Goal: Task Accomplishment & Management: Use online tool/utility

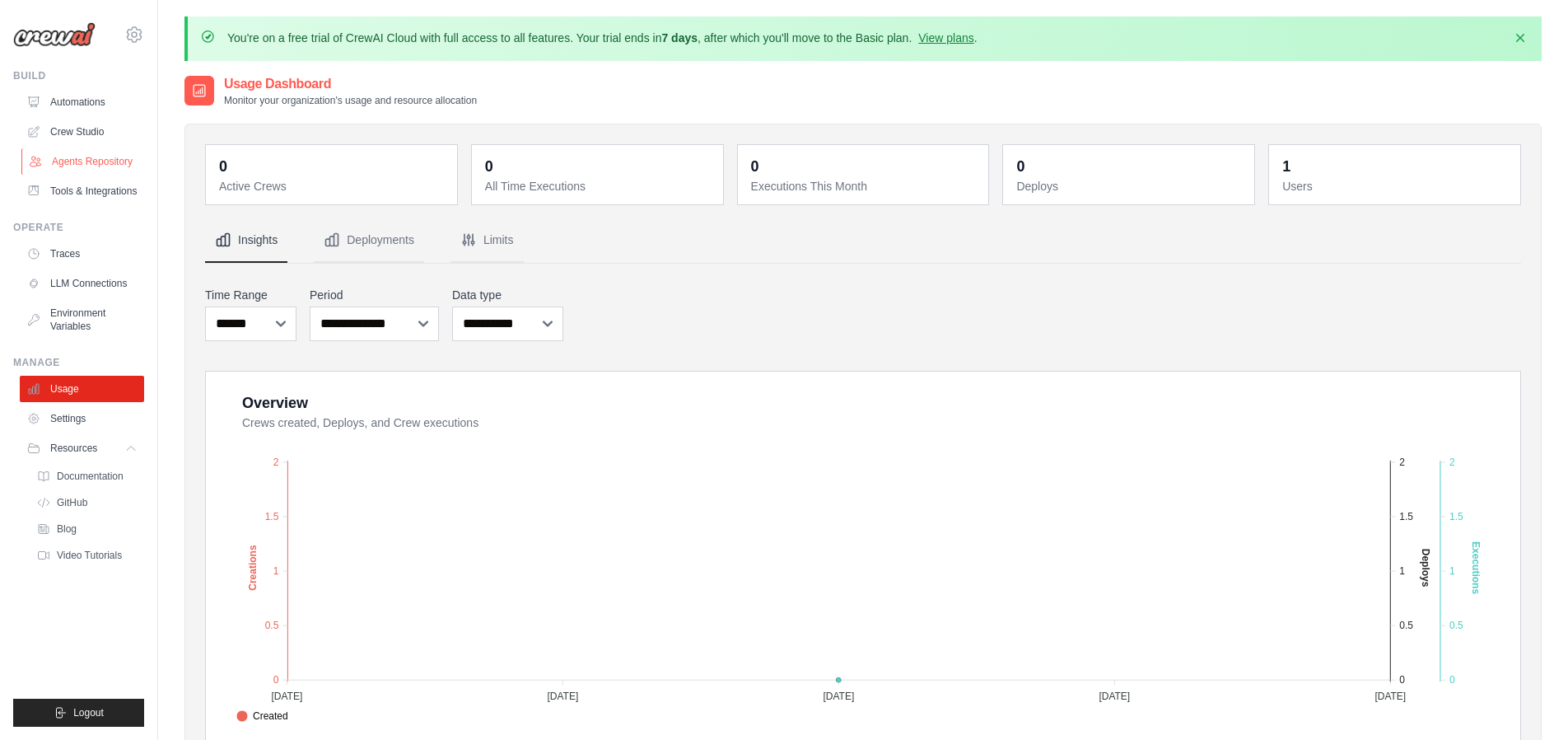
click at [109, 151] on link "Agents Repository" at bounding box center [84, 161] width 125 height 27
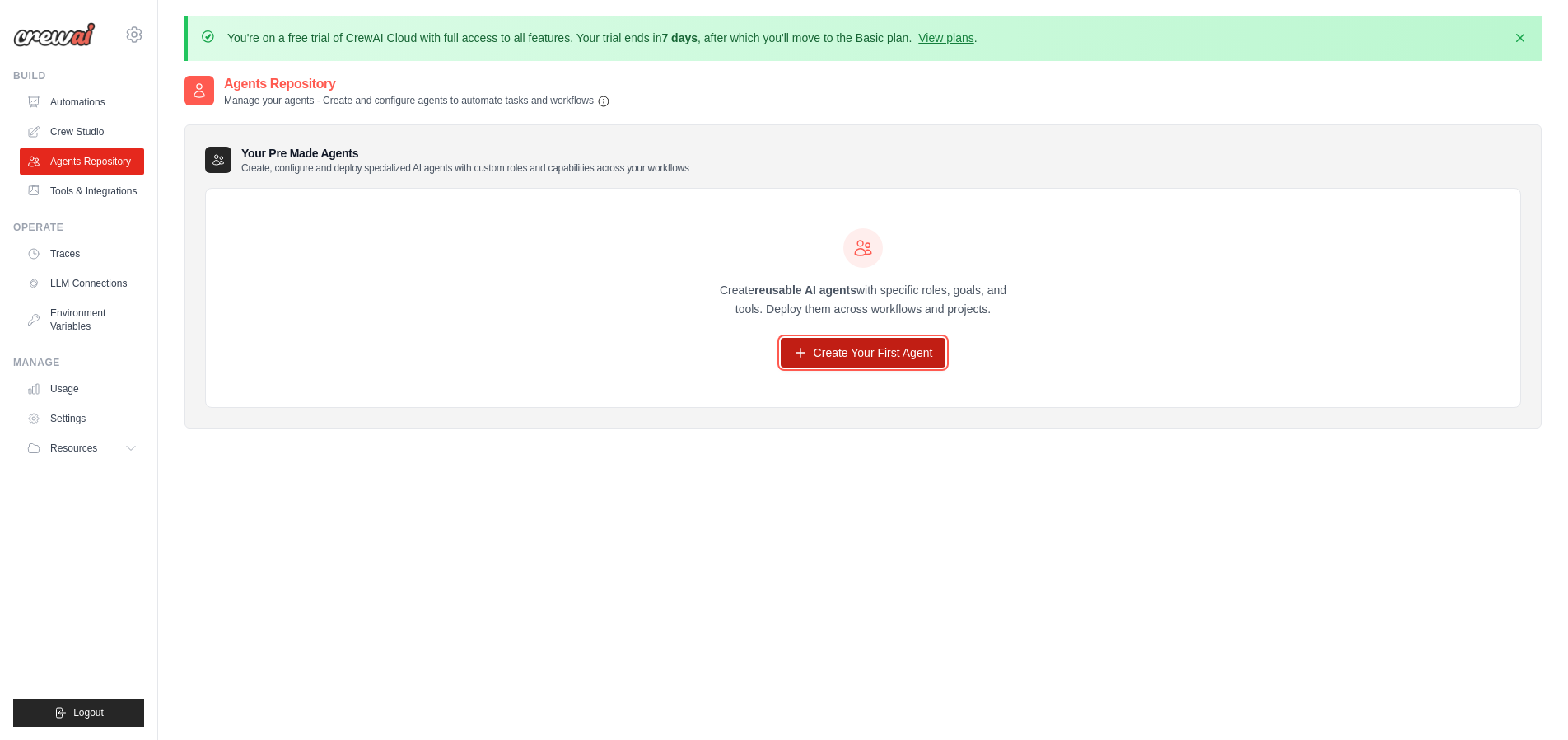
click at [898, 354] on link "Create Your First Agent" at bounding box center [864, 352] width 166 height 29
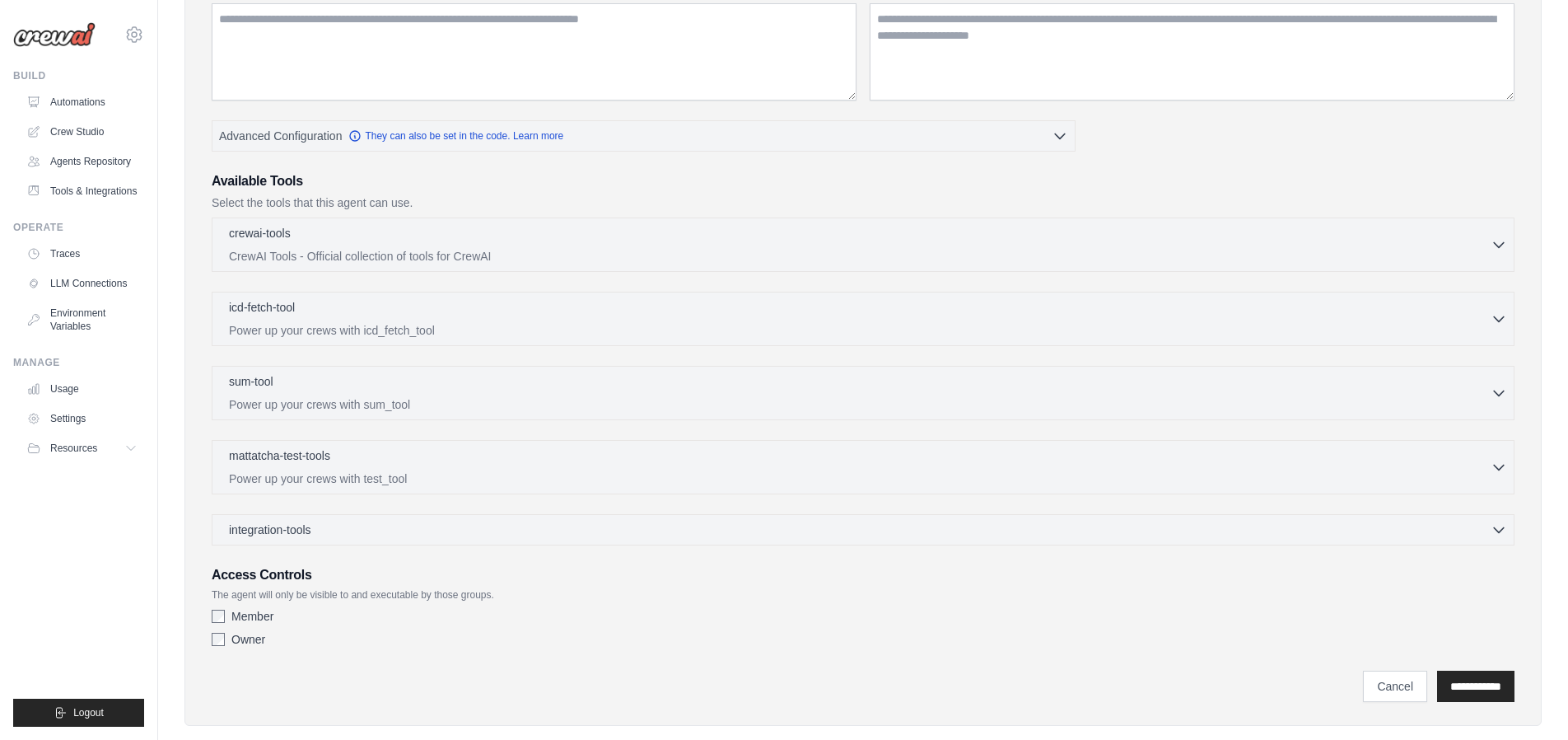
scroll to position [326, 0]
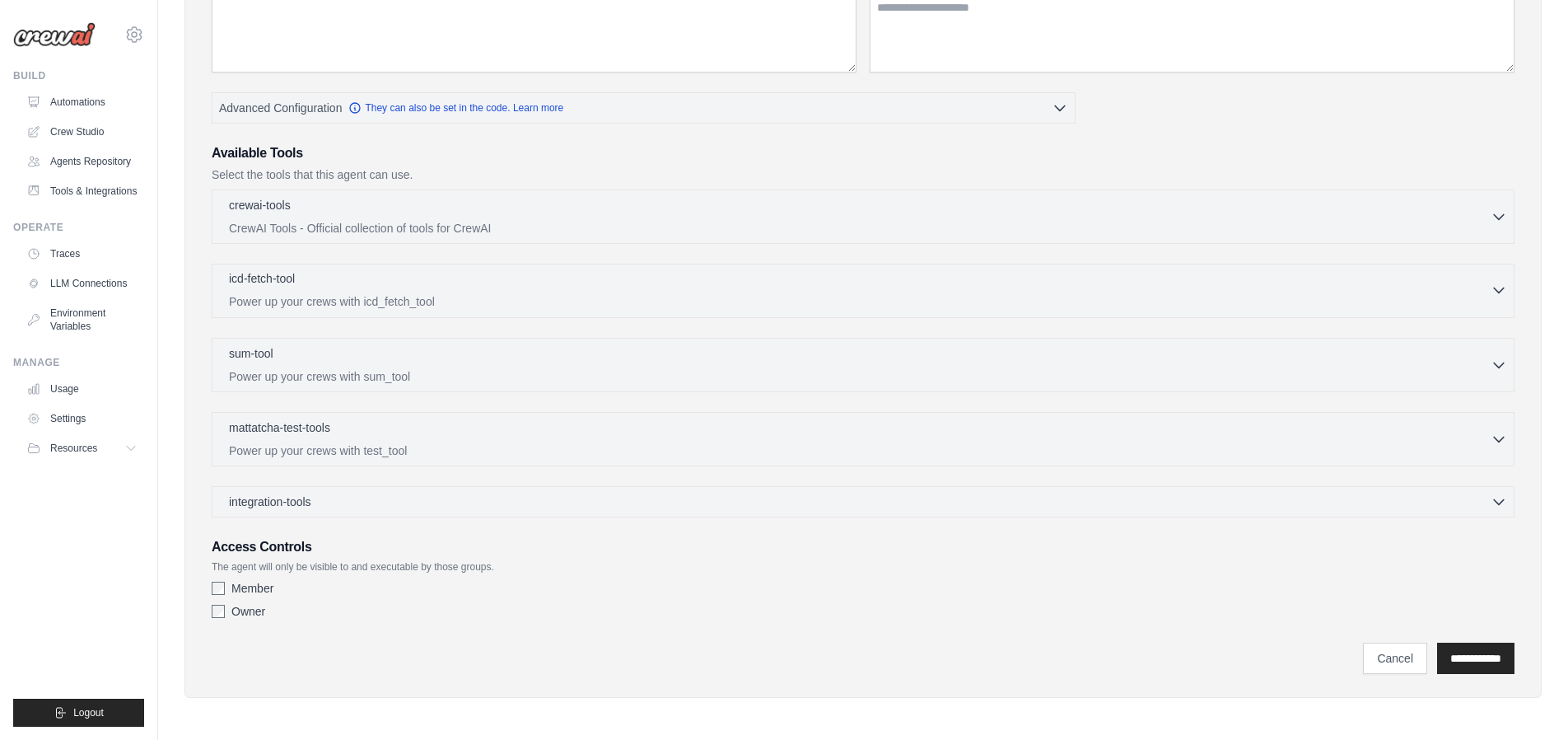
click at [839, 287] on div "icd-fetch-tool 0 selected" at bounding box center [859, 280] width 1261 height 20
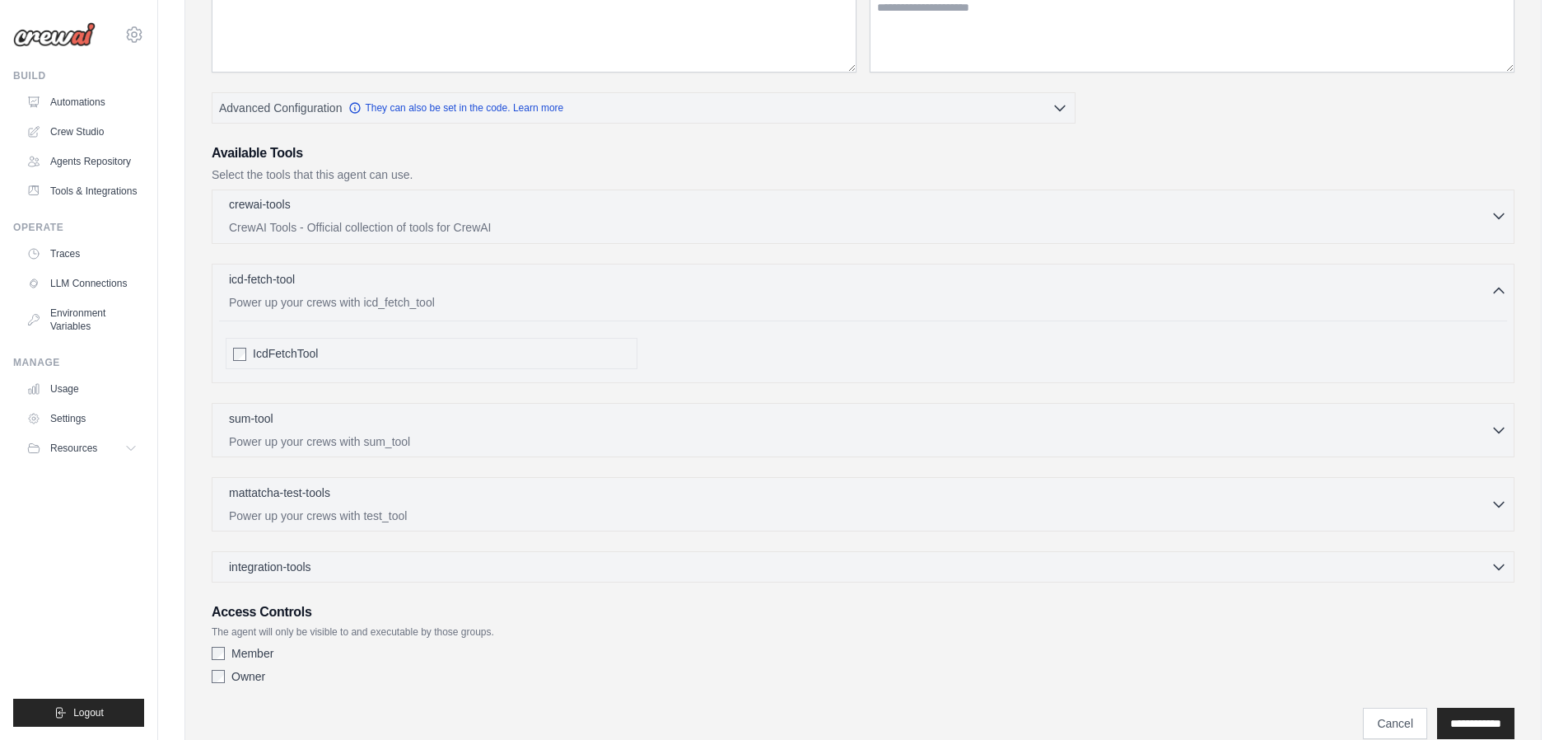
click at [856, 222] on p "CrewAI Tools - Official collection of tools for CrewAI" at bounding box center [859, 227] width 1261 height 16
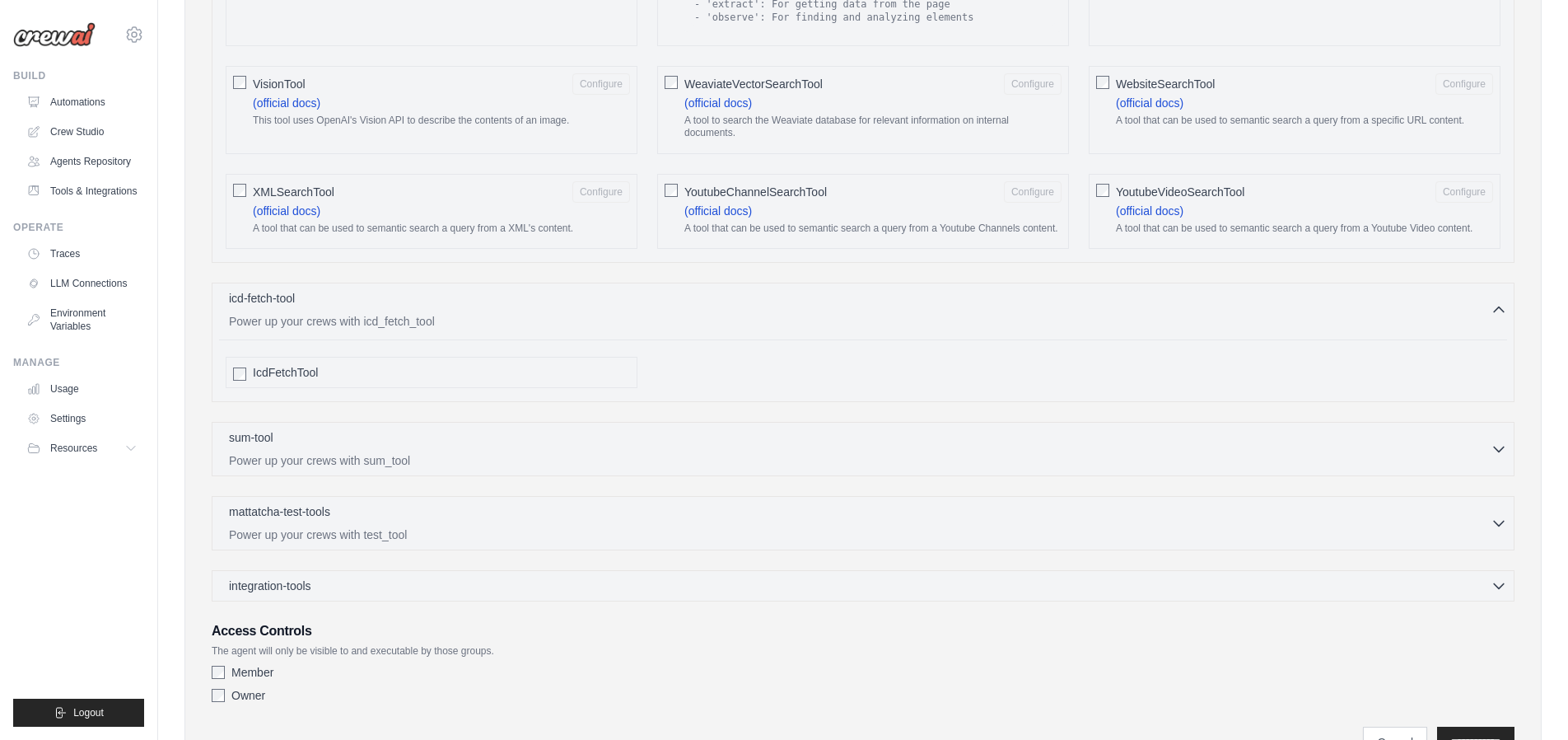
scroll to position [2781, 0]
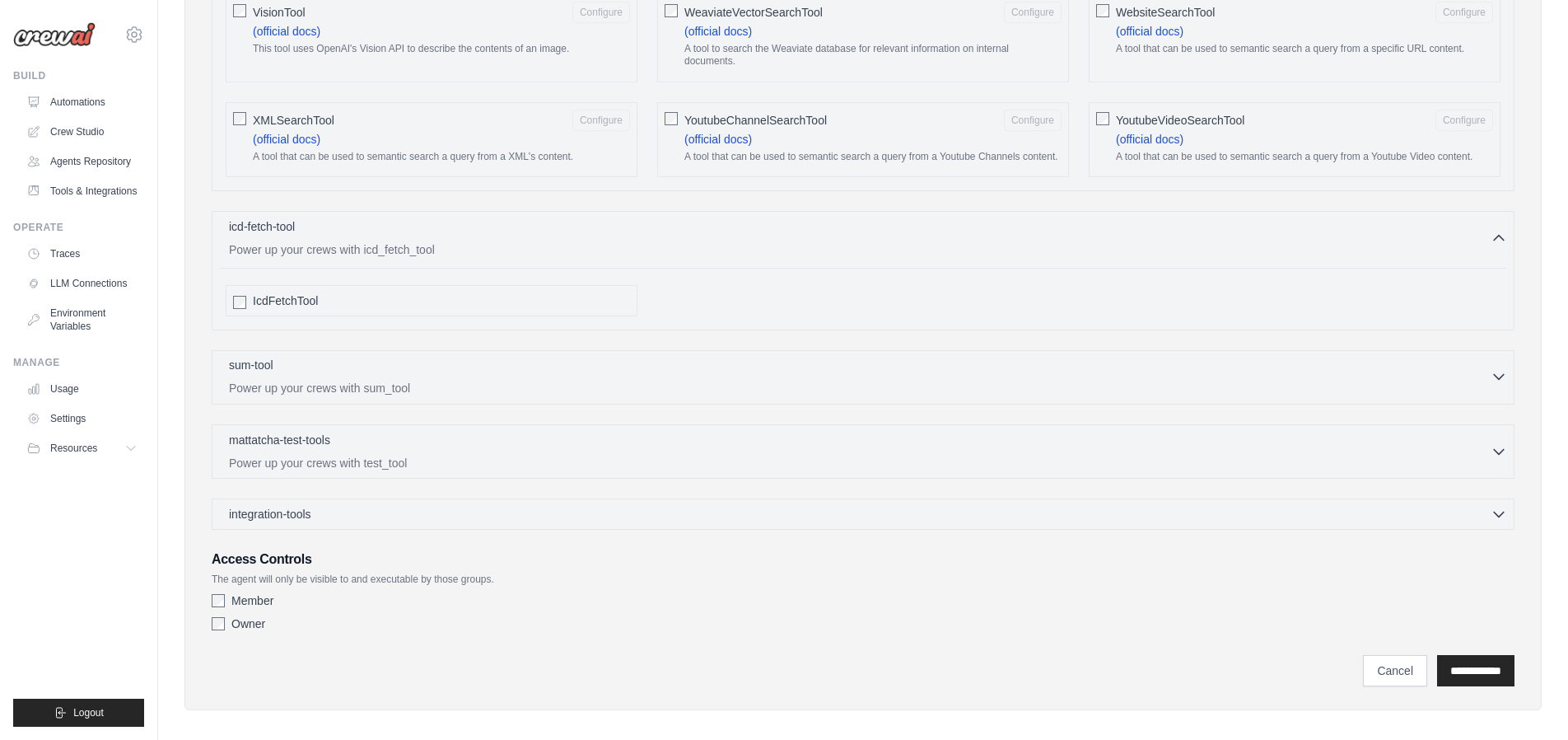
click at [1500, 368] on icon "button" at bounding box center [1498, 376] width 16 height 16
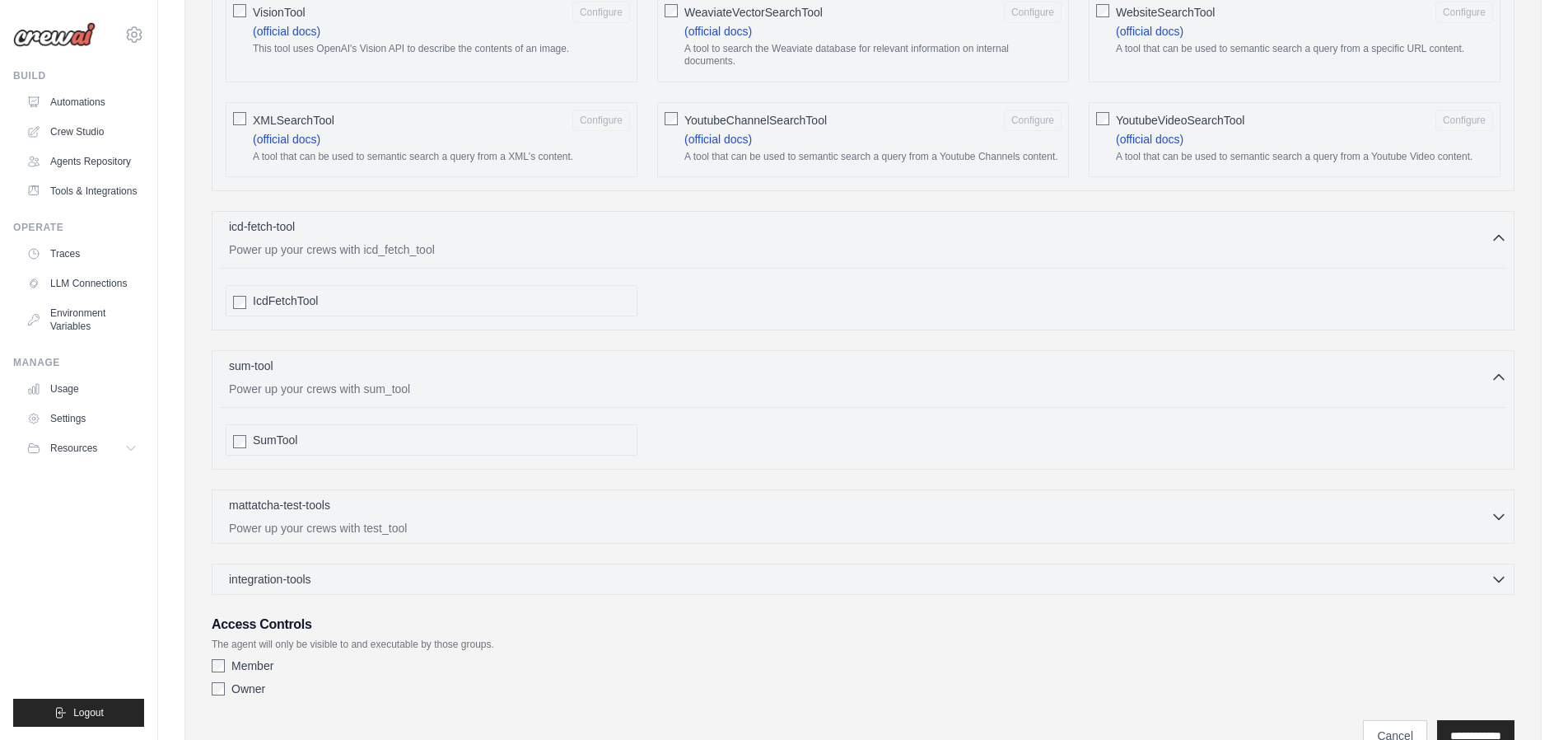
click at [523, 436] on div "SumTool" at bounding box center [431, 440] width 412 height 31
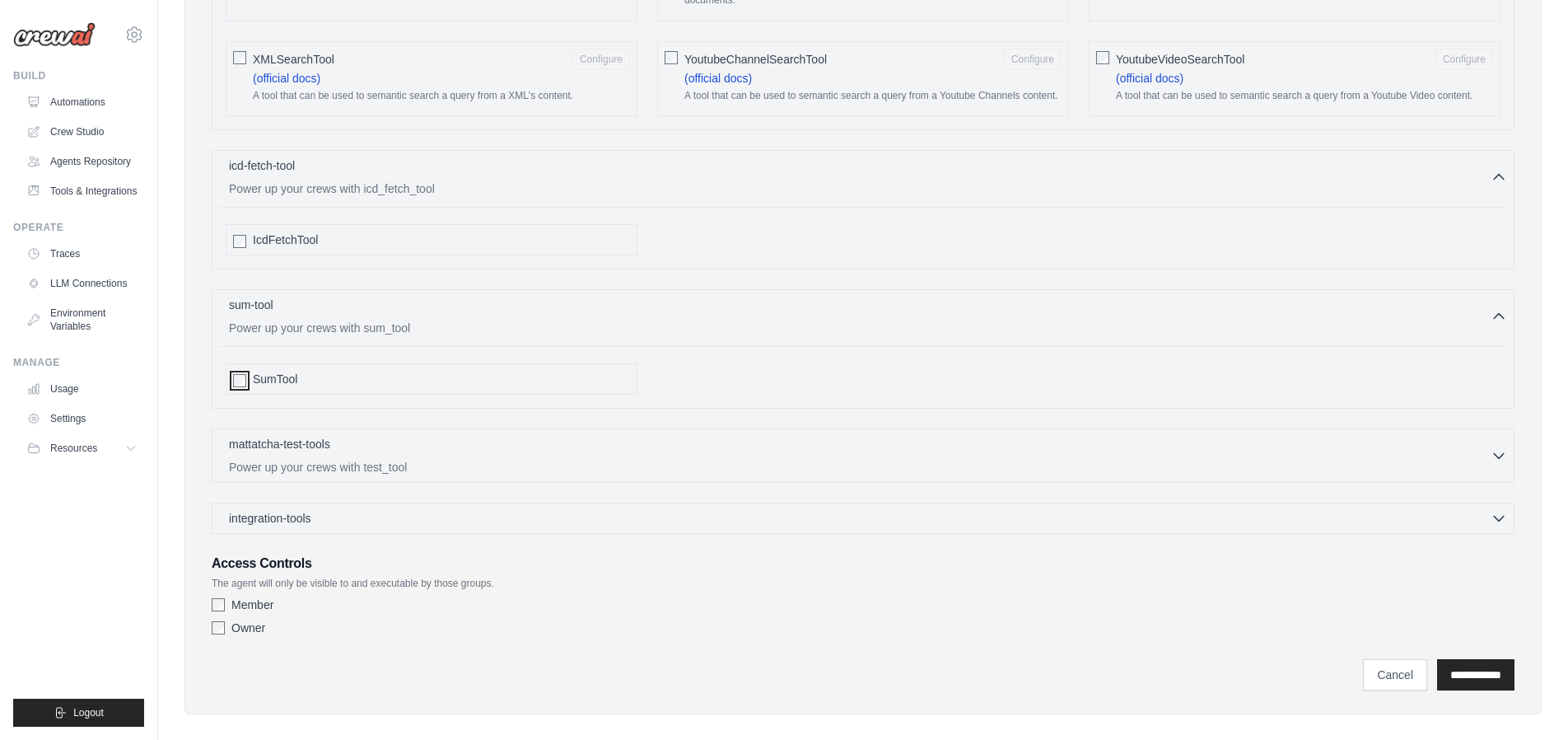
scroll to position [2846, 0]
click at [496, 454] on p "Power up your crews with test_tool" at bounding box center [859, 462] width 1261 height 16
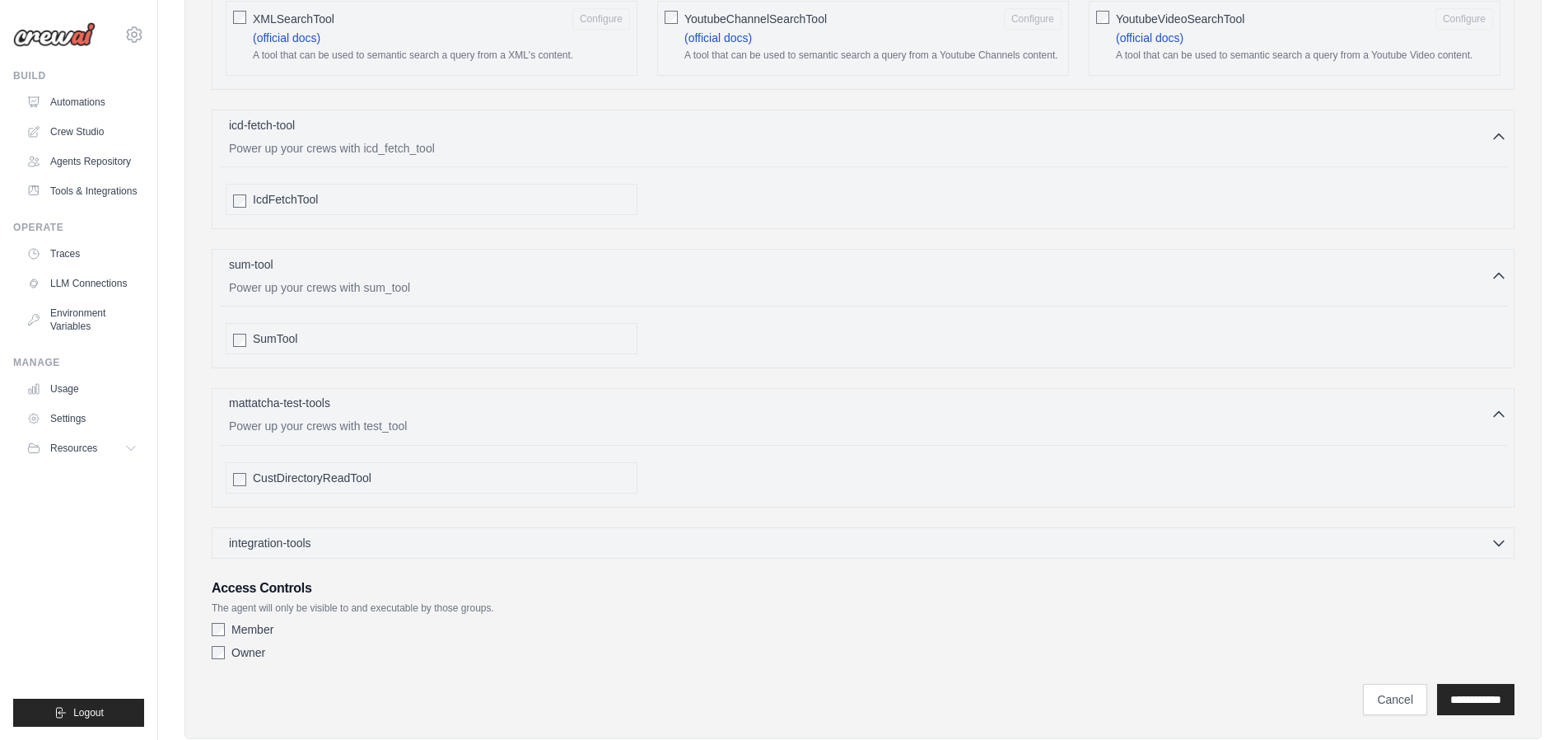
scroll to position [2911, 0]
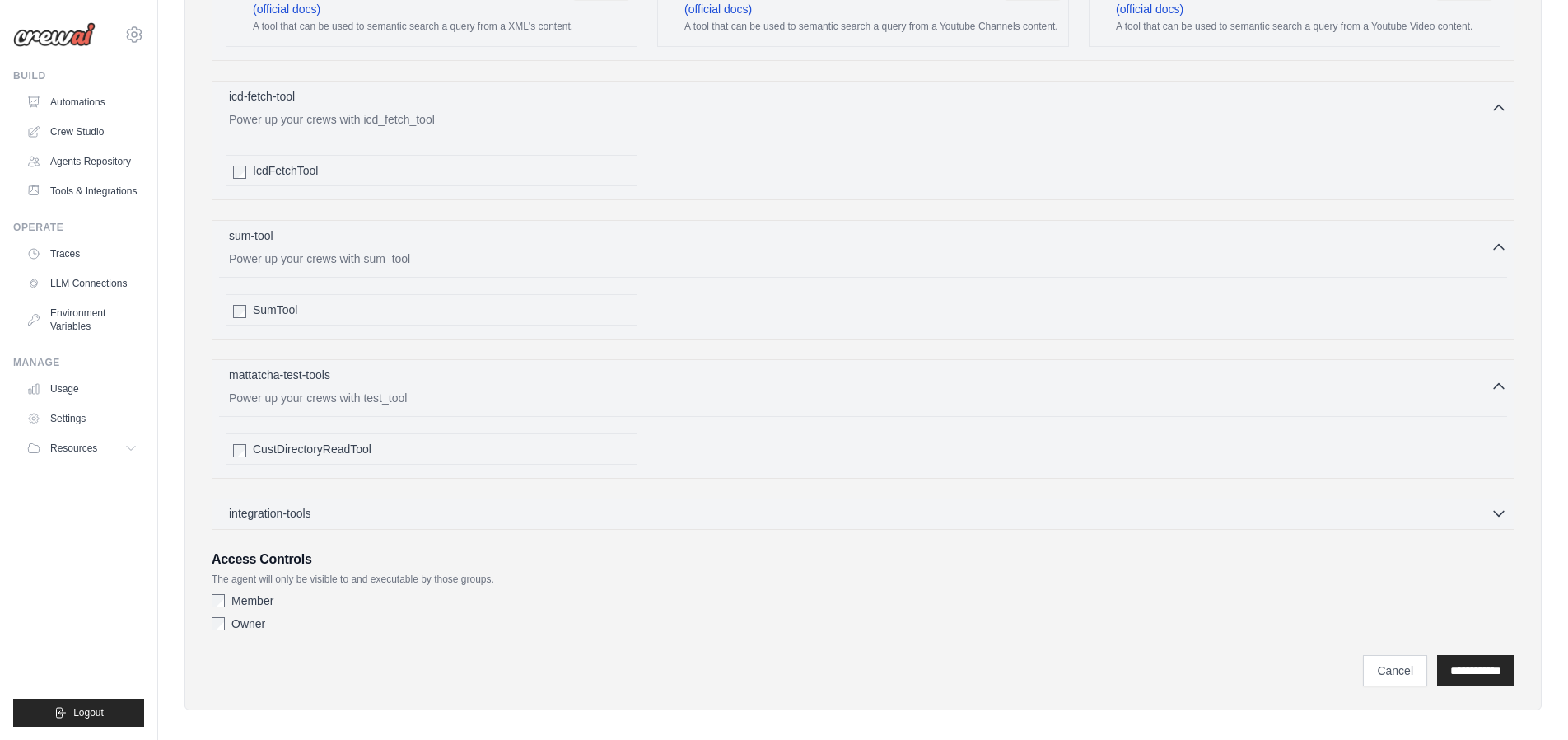
click at [478, 505] on div "integration-tools 0 selected" at bounding box center [868, 513] width 1278 height 16
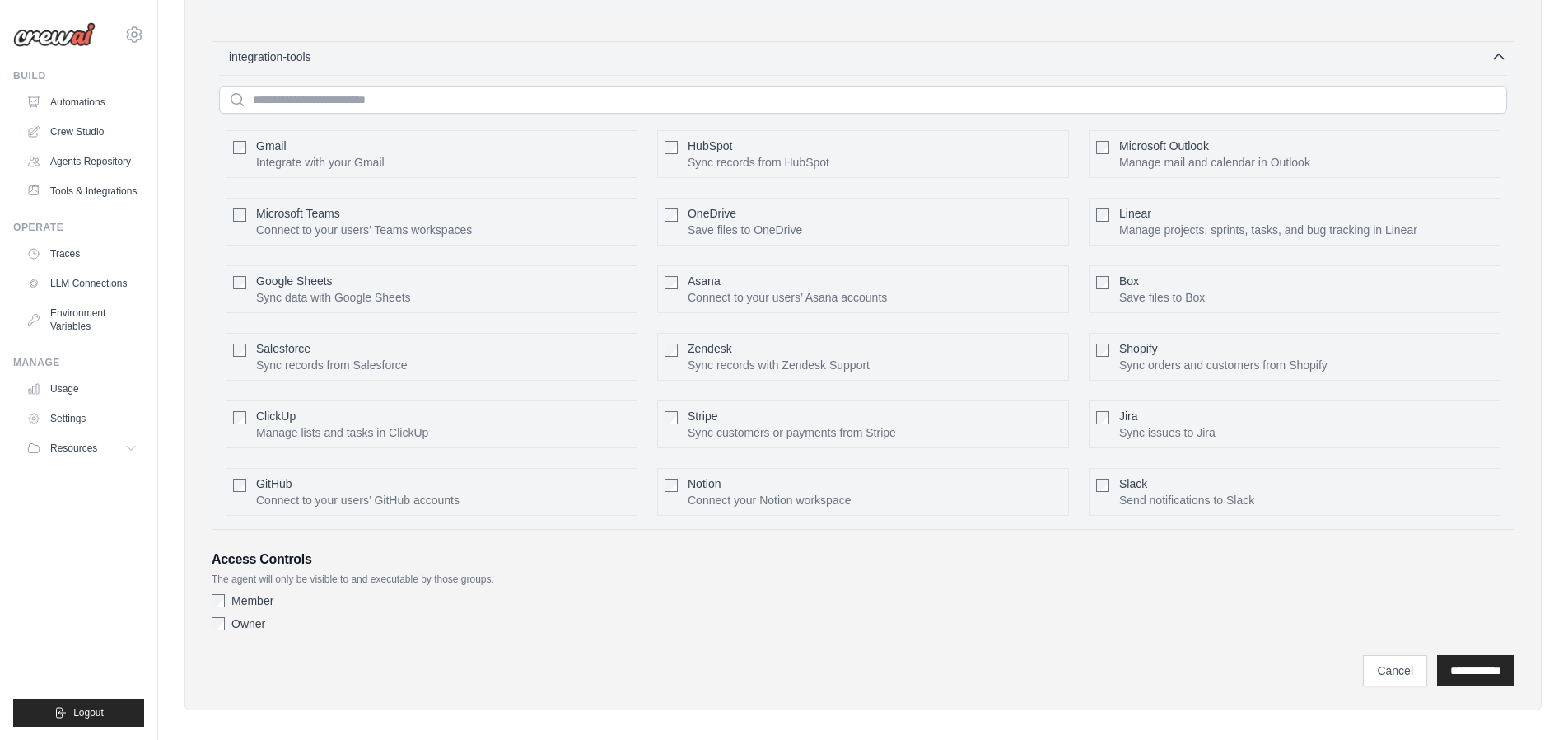
scroll to position [3353, 0]
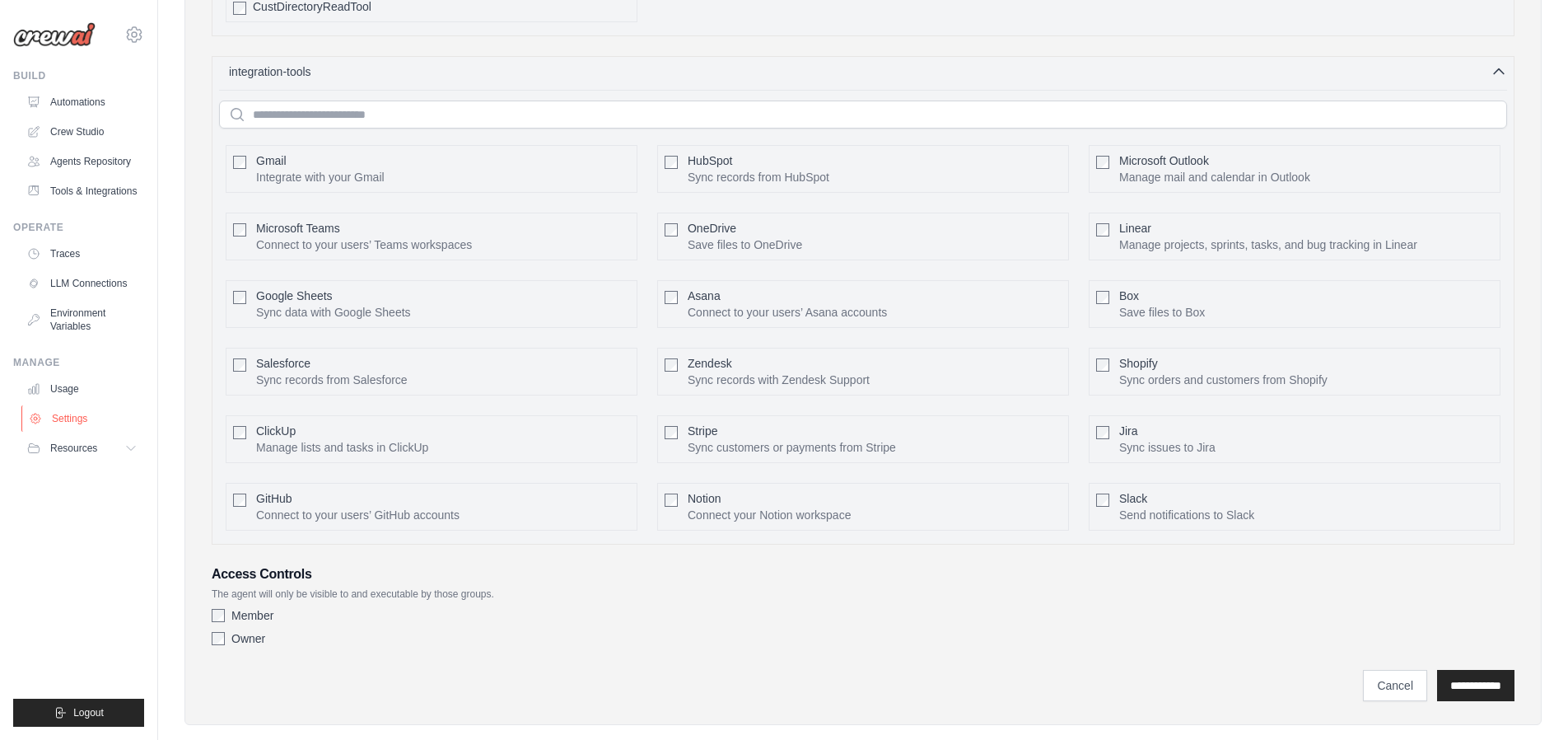
click at [72, 418] on link "Settings" at bounding box center [84, 419] width 125 height 27
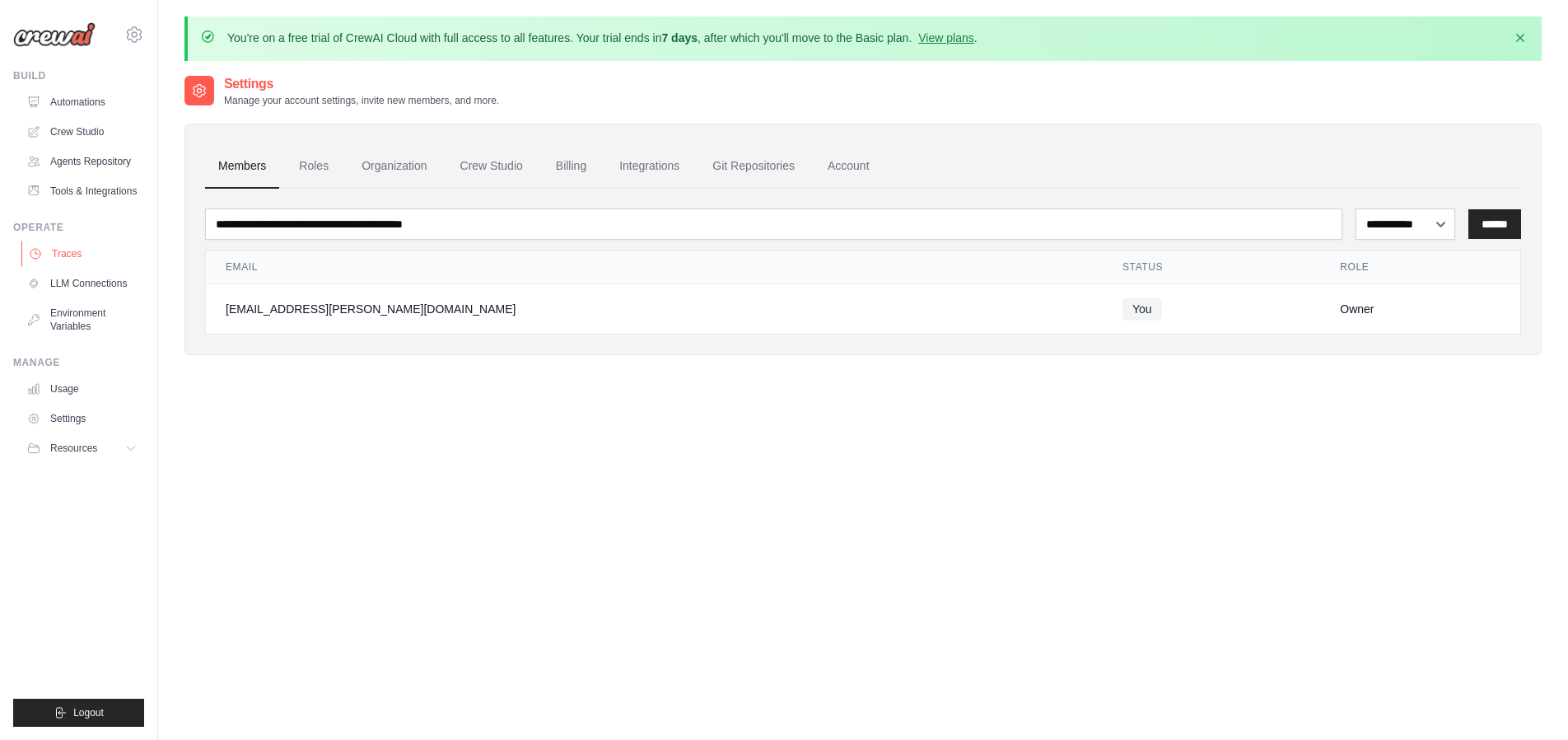
click at [78, 249] on link "Traces" at bounding box center [84, 254] width 125 height 27
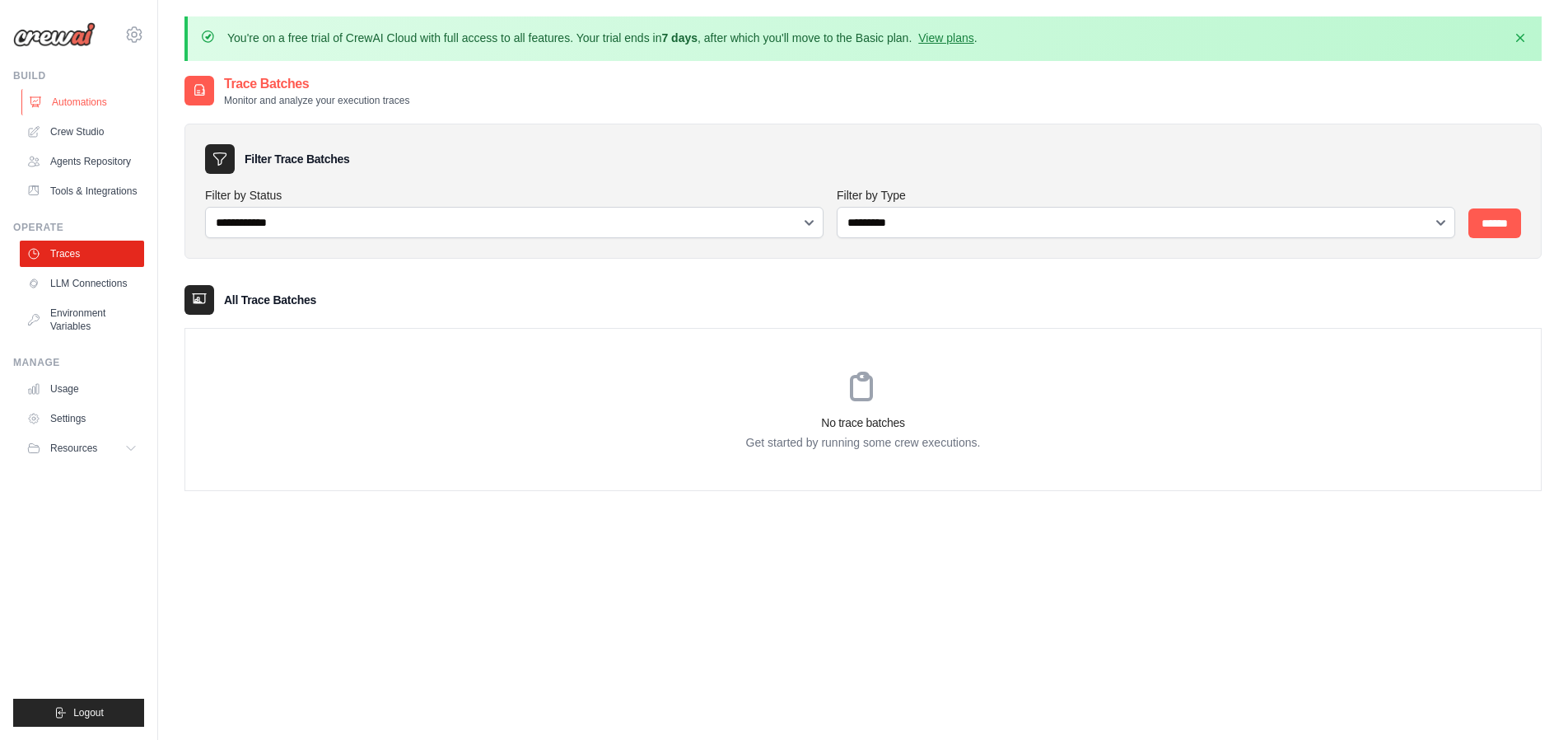
click at [92, 106] on link "Automations" at bounding box center [84, 103] width 125 height 27
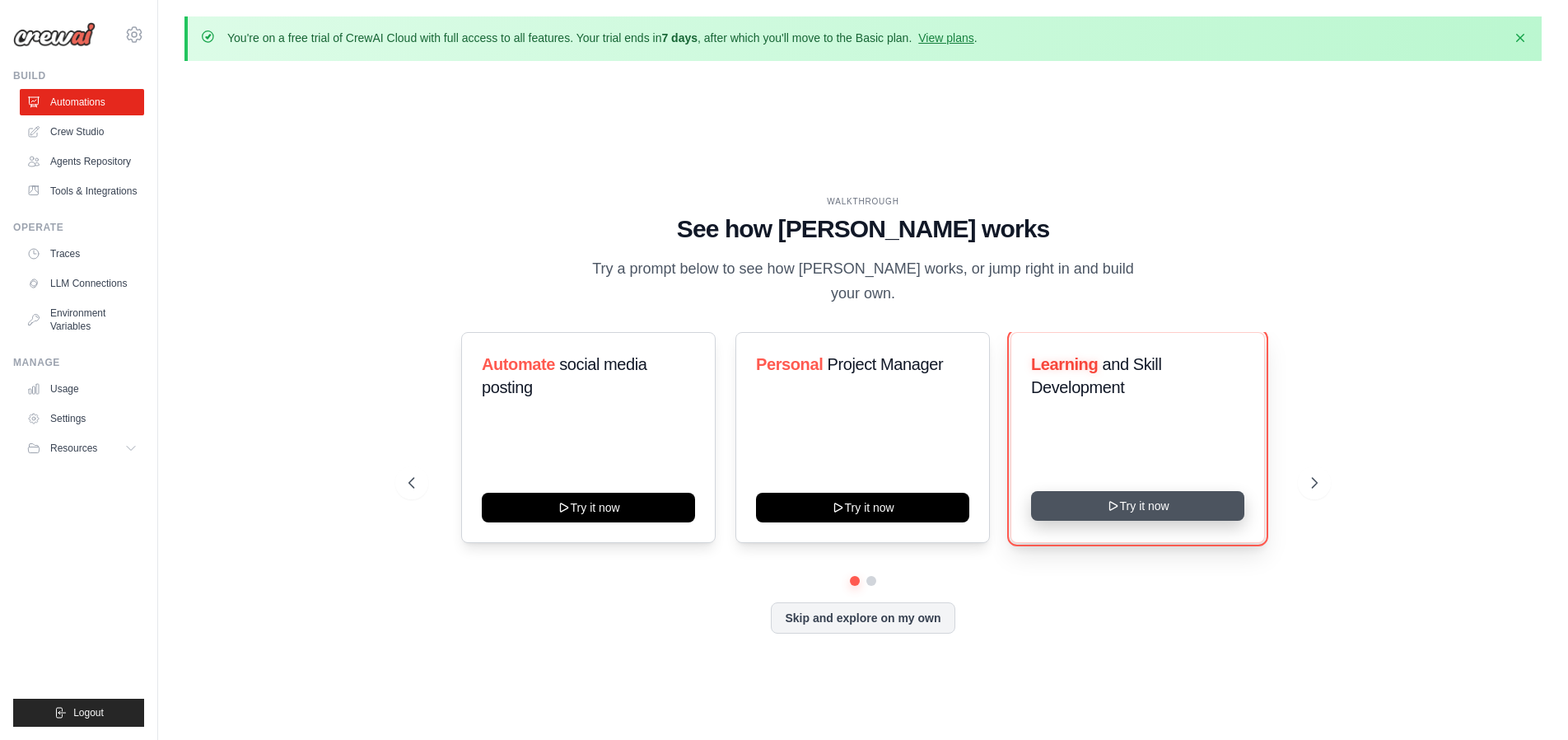
click at [1170, 492] on button "Try it now" at bounding box center [1137, 506] width 213 height 29
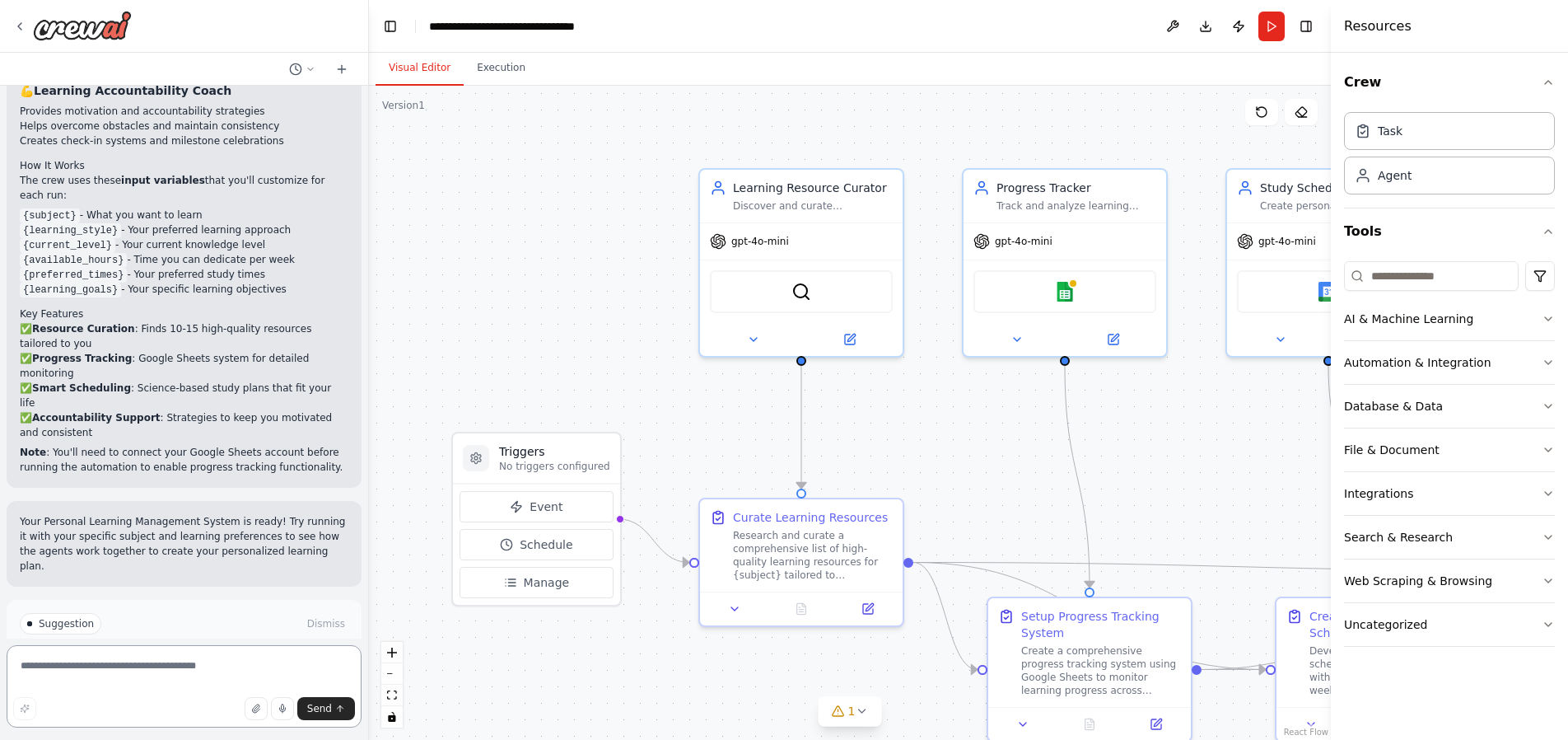
scroll to position [1320, 0]
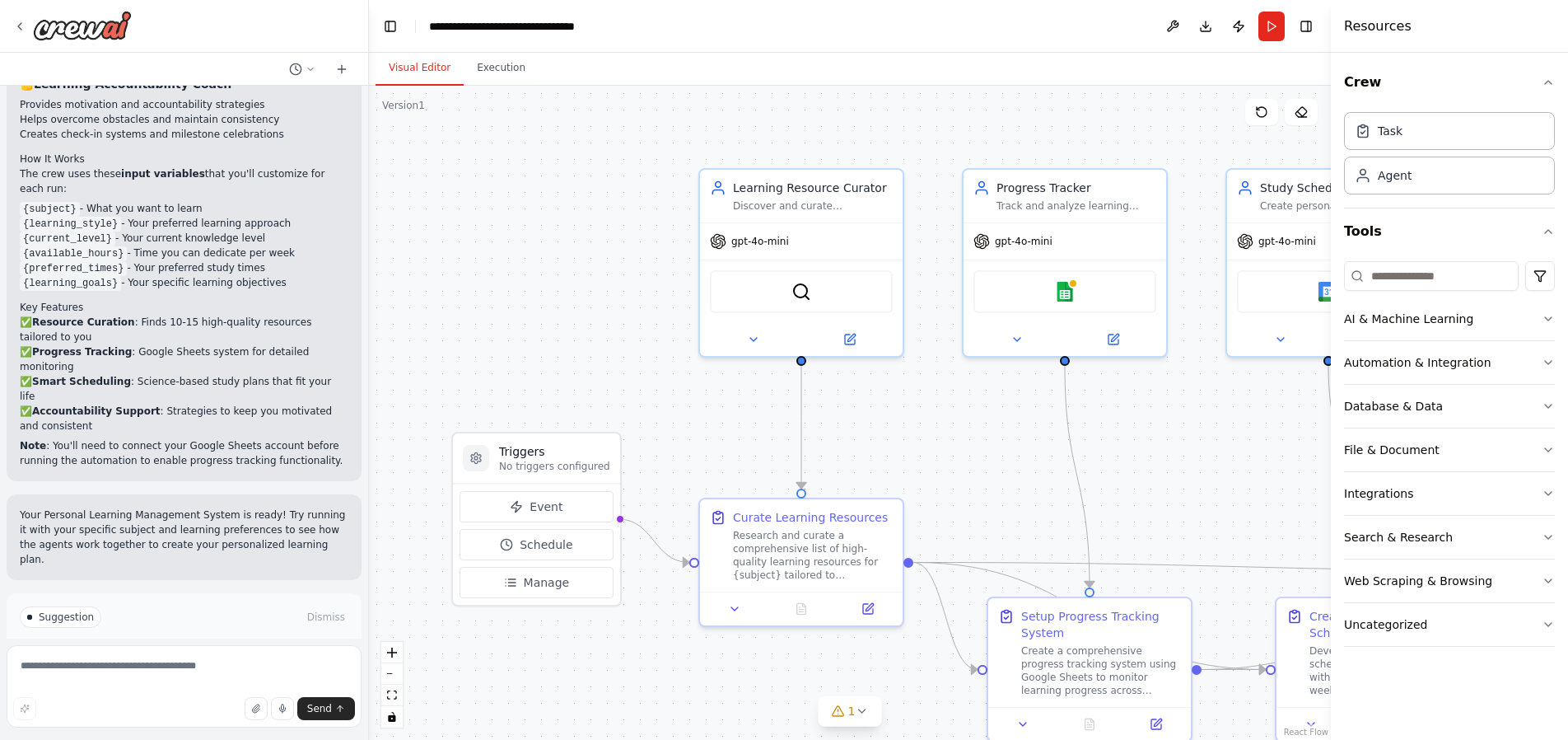
click at [220, 680] on span "Run Automation" at bounding box center [192, 687] width 80 height 13
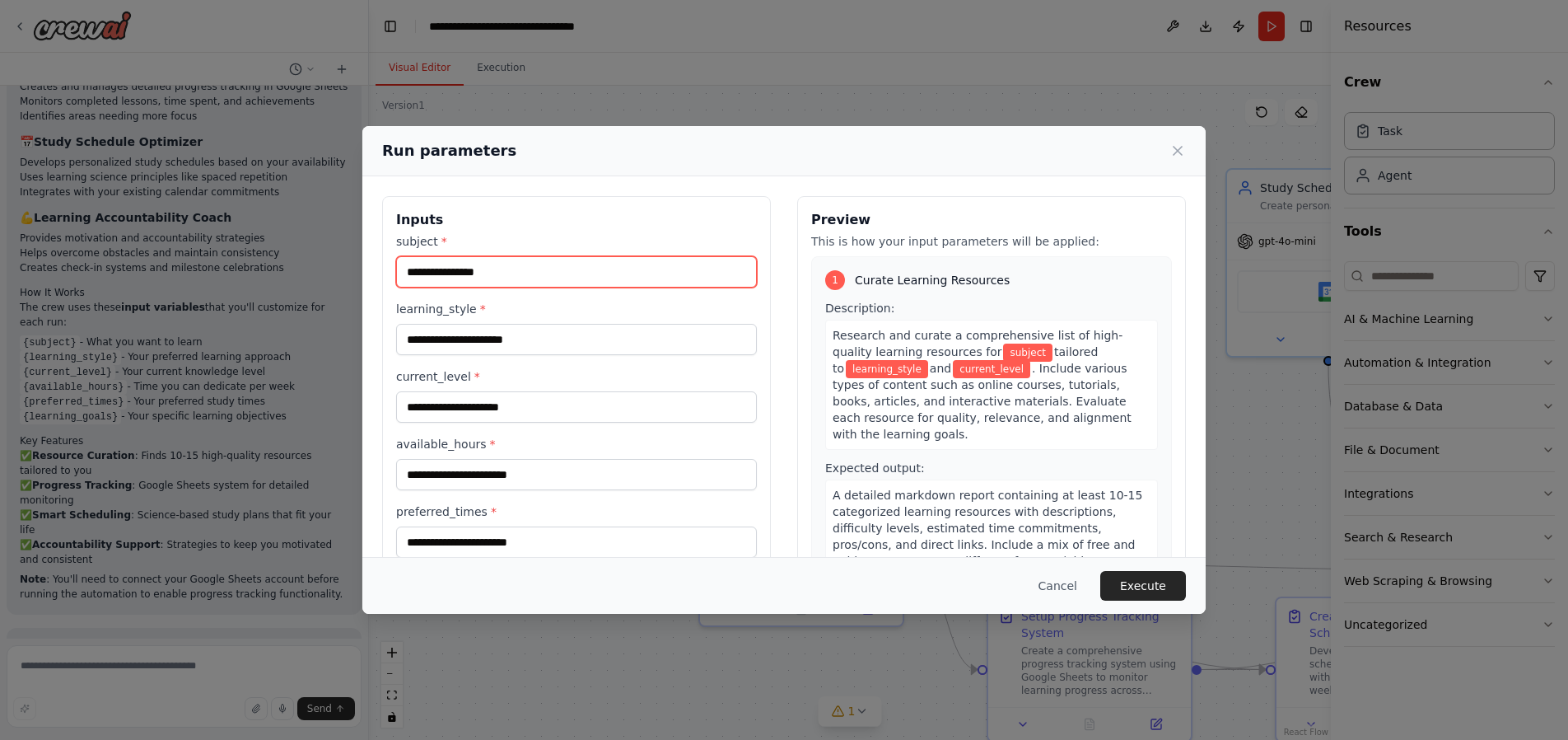
click at [483, 275] on input "subject *" at bounding box center [576, 271] width 361 height 31
type input "********"
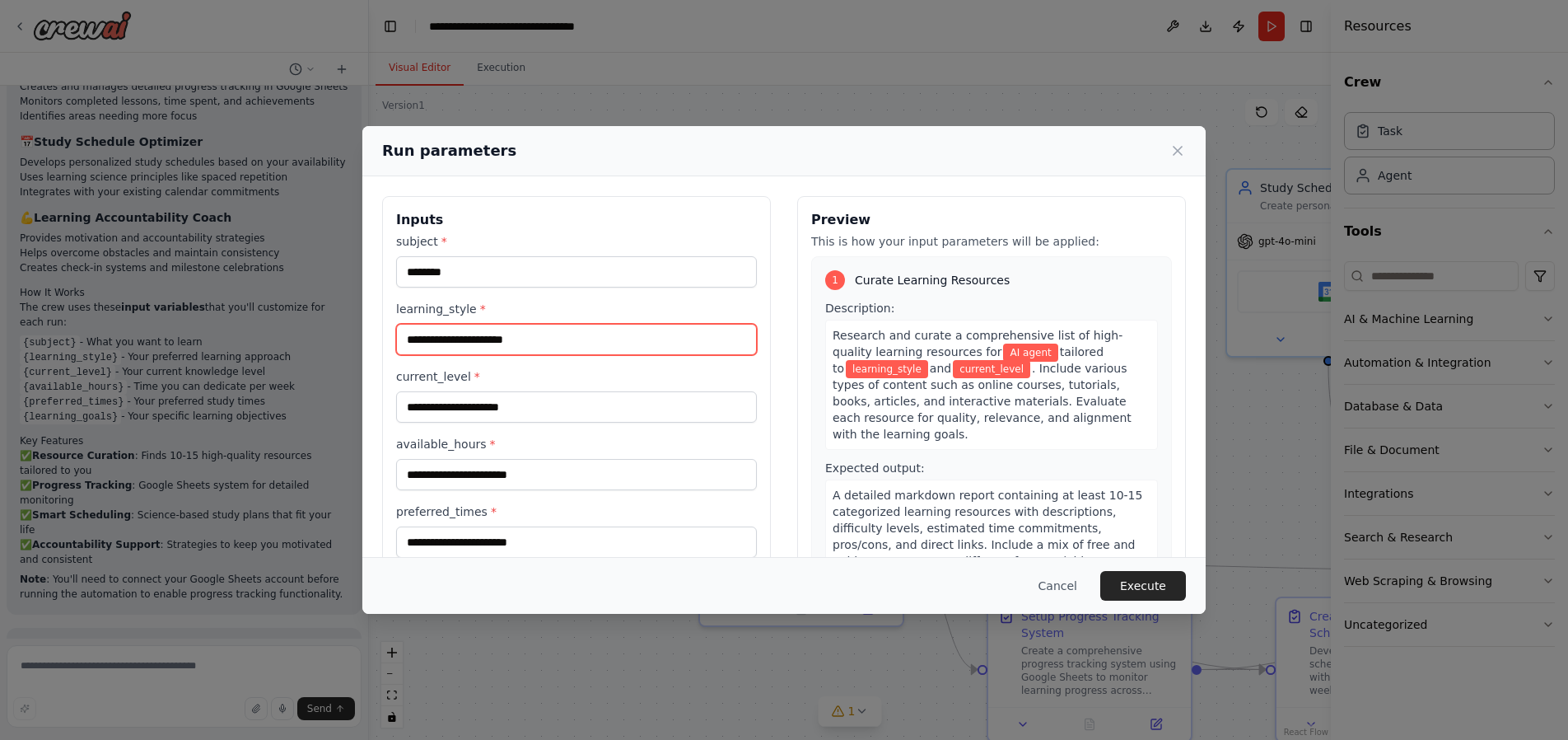
click at [486, 339] on input "learning_style *" at bounding box center [576, 339] width 361 height 31
click at [490, 342] on input "learning_style *" at bounding box center [576, 339] width 361 height 31
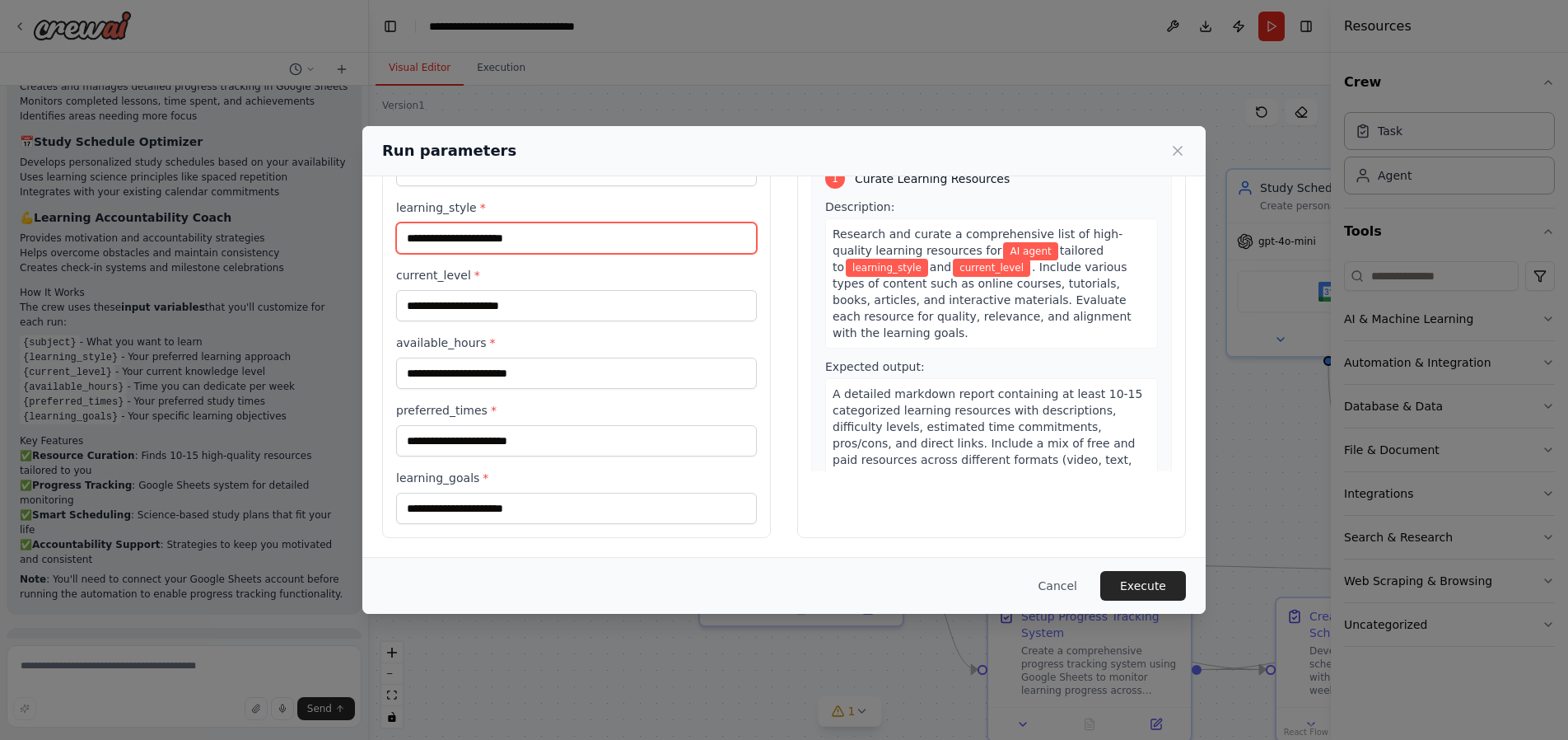
scroll to position [0, 0]
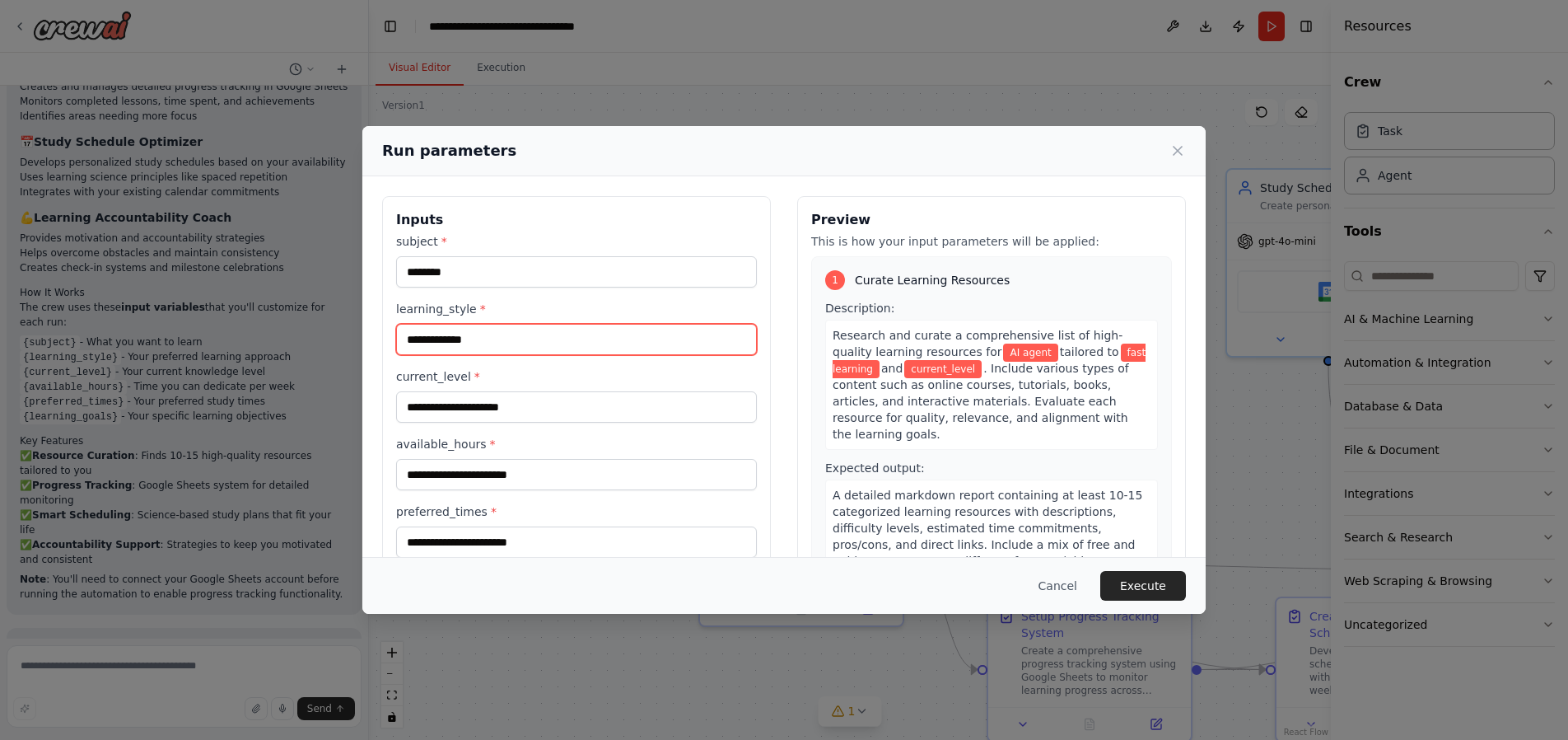
type input "**********"
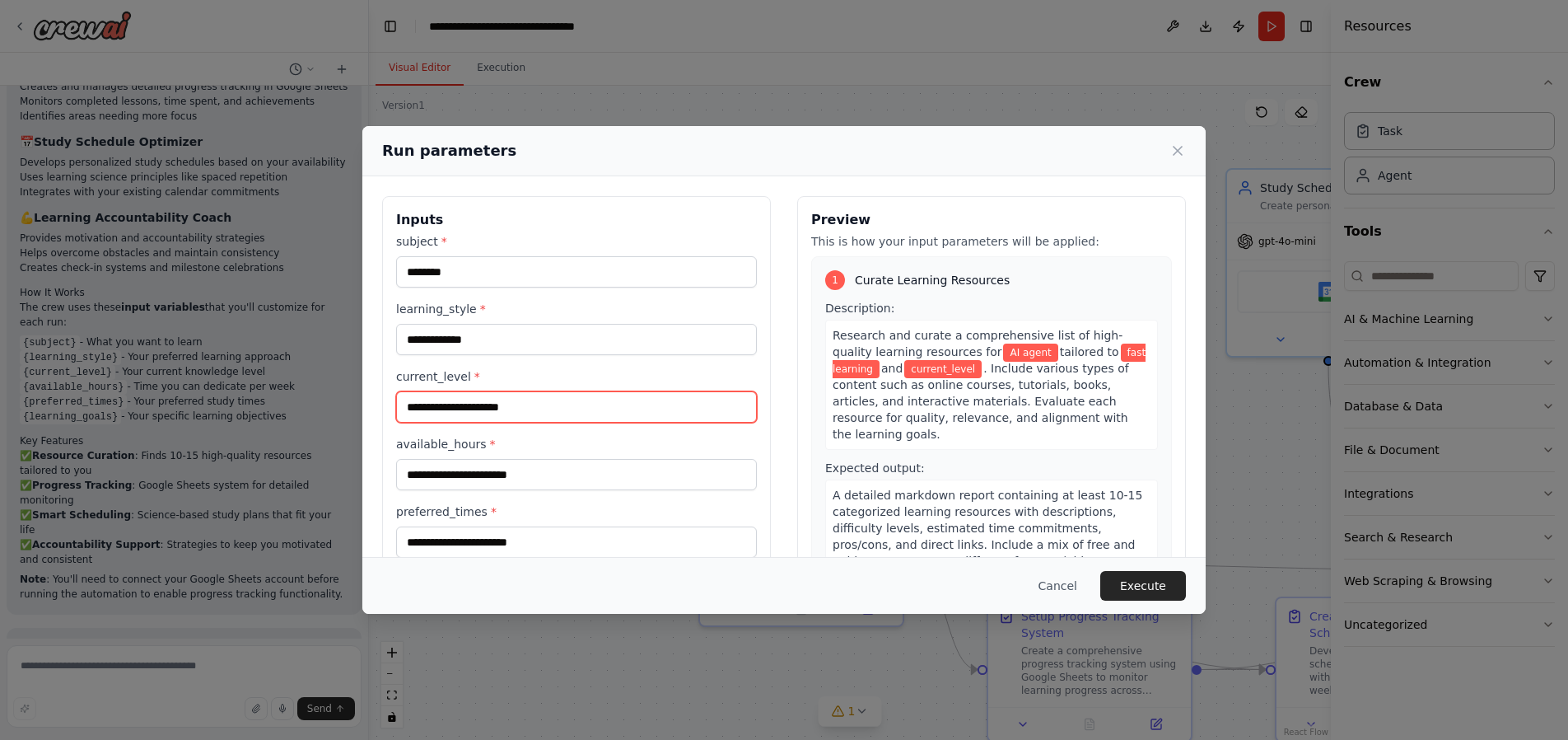
click at [497, 406] on input "current_level *" at bounding box center [576, 407] width 361 height 31
type input "**********"
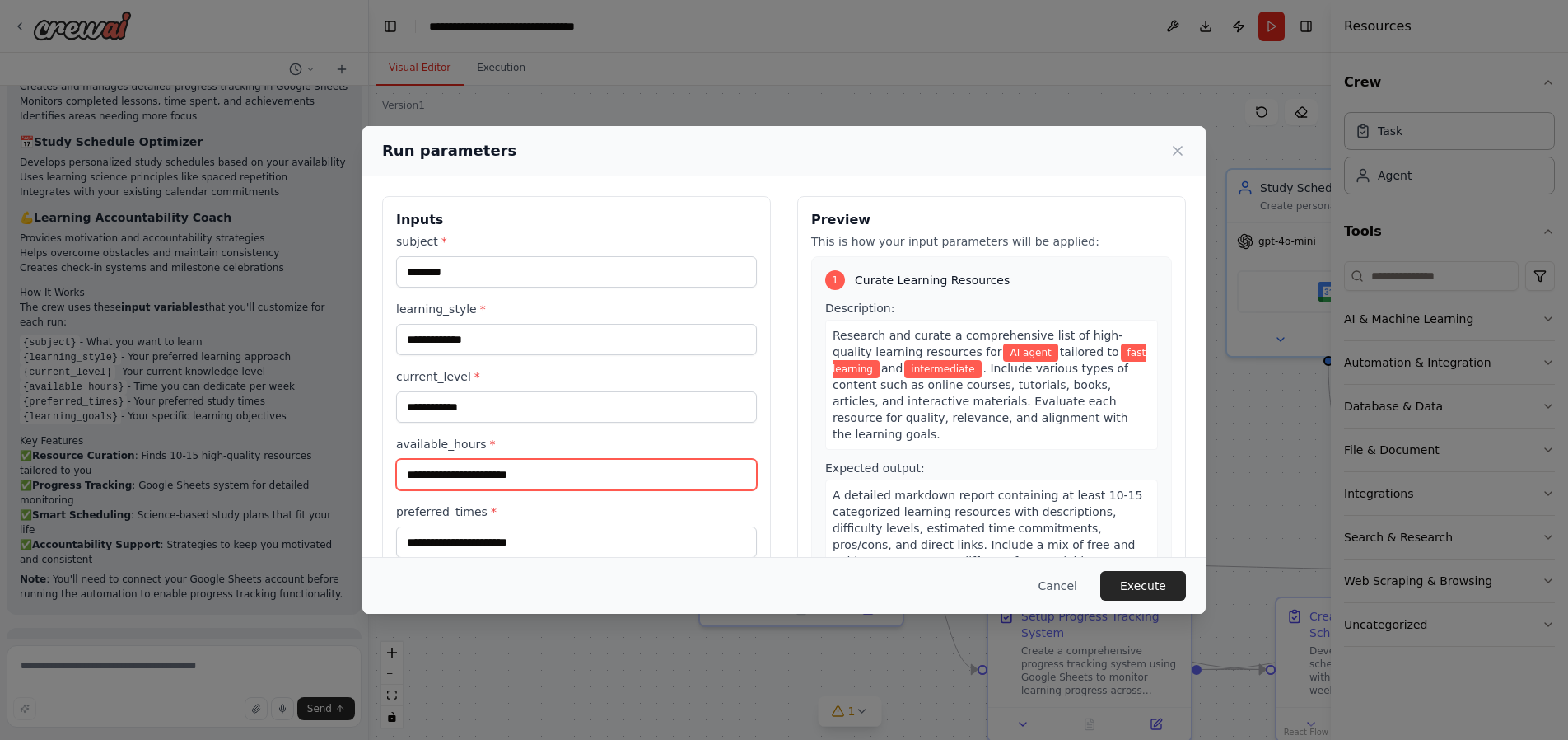
click at [555, 476] on input "available_hours *" at bounding box center [576, 474] width 361 height 31
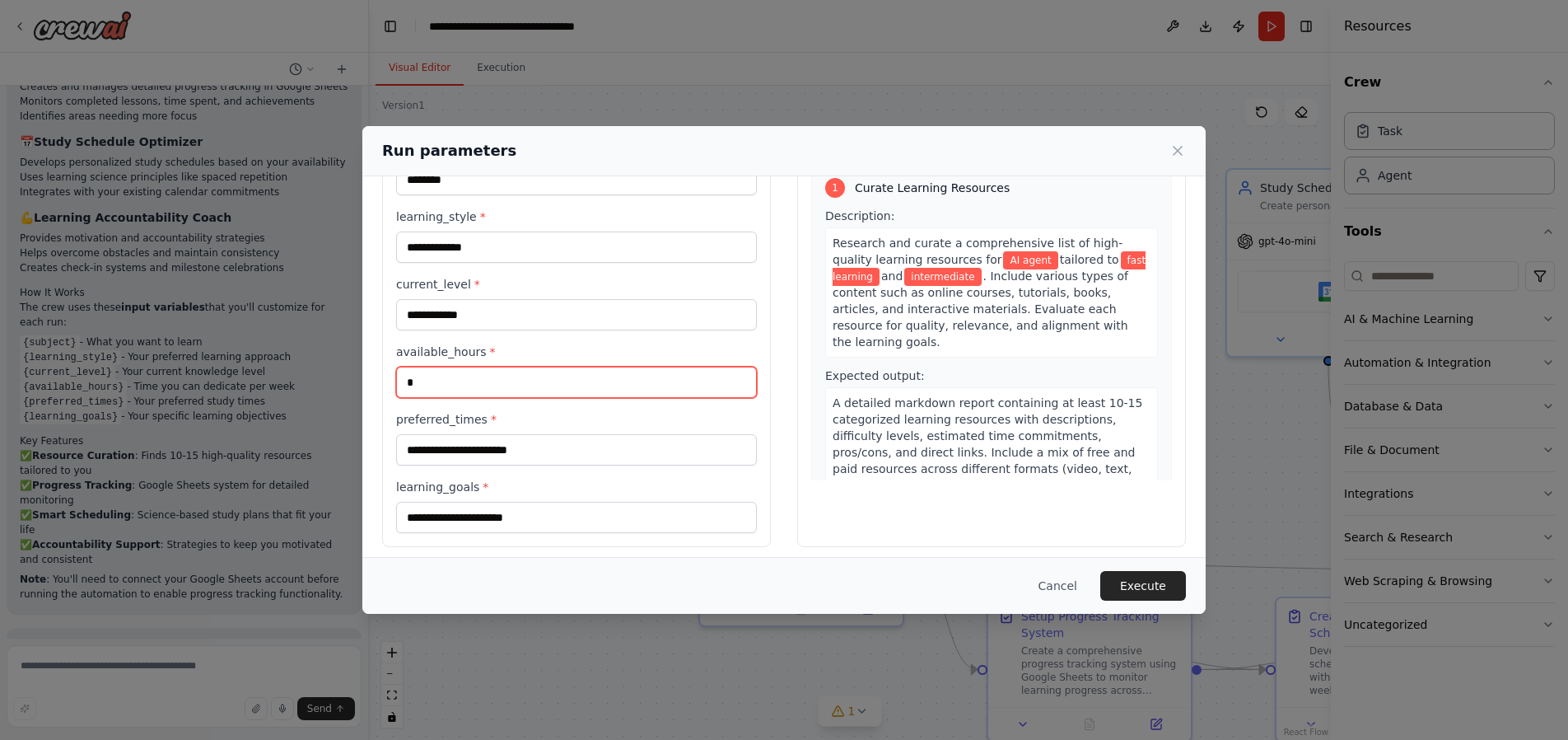
scroll to position [102, 0]
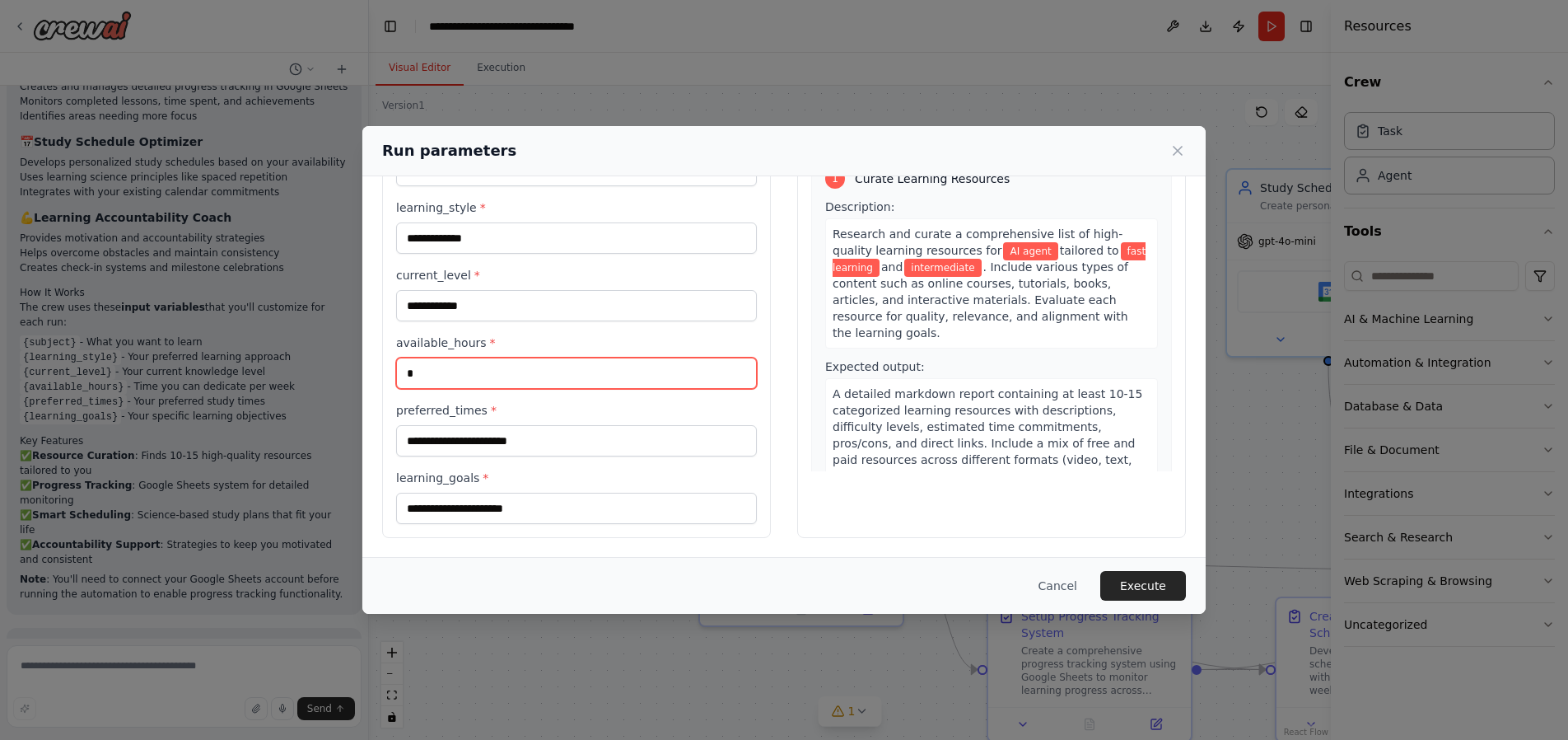
type input "*"
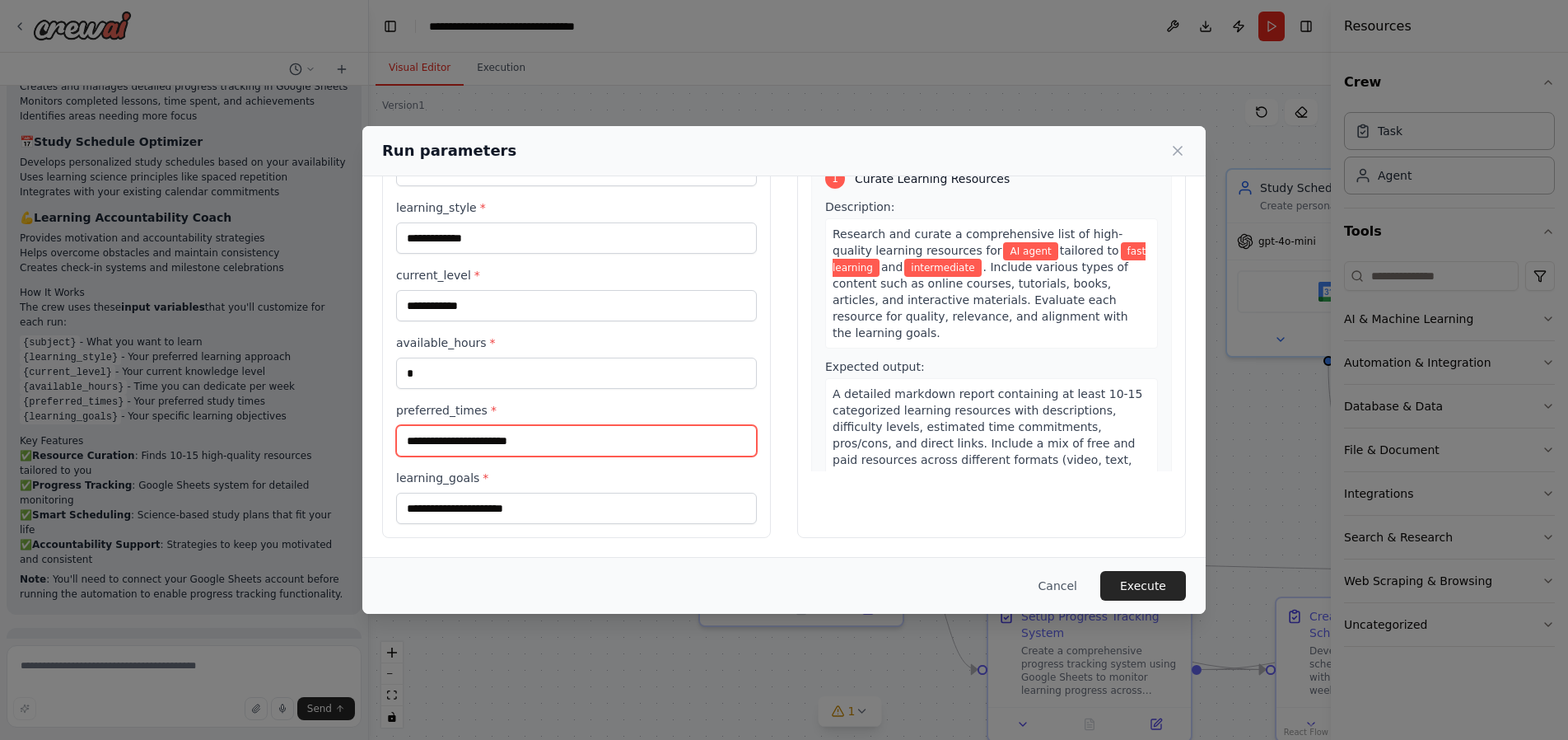
click at [555, 441] on input "preferred_times *" at bounding box center [576, 440] width 361 height 31
type input "******"
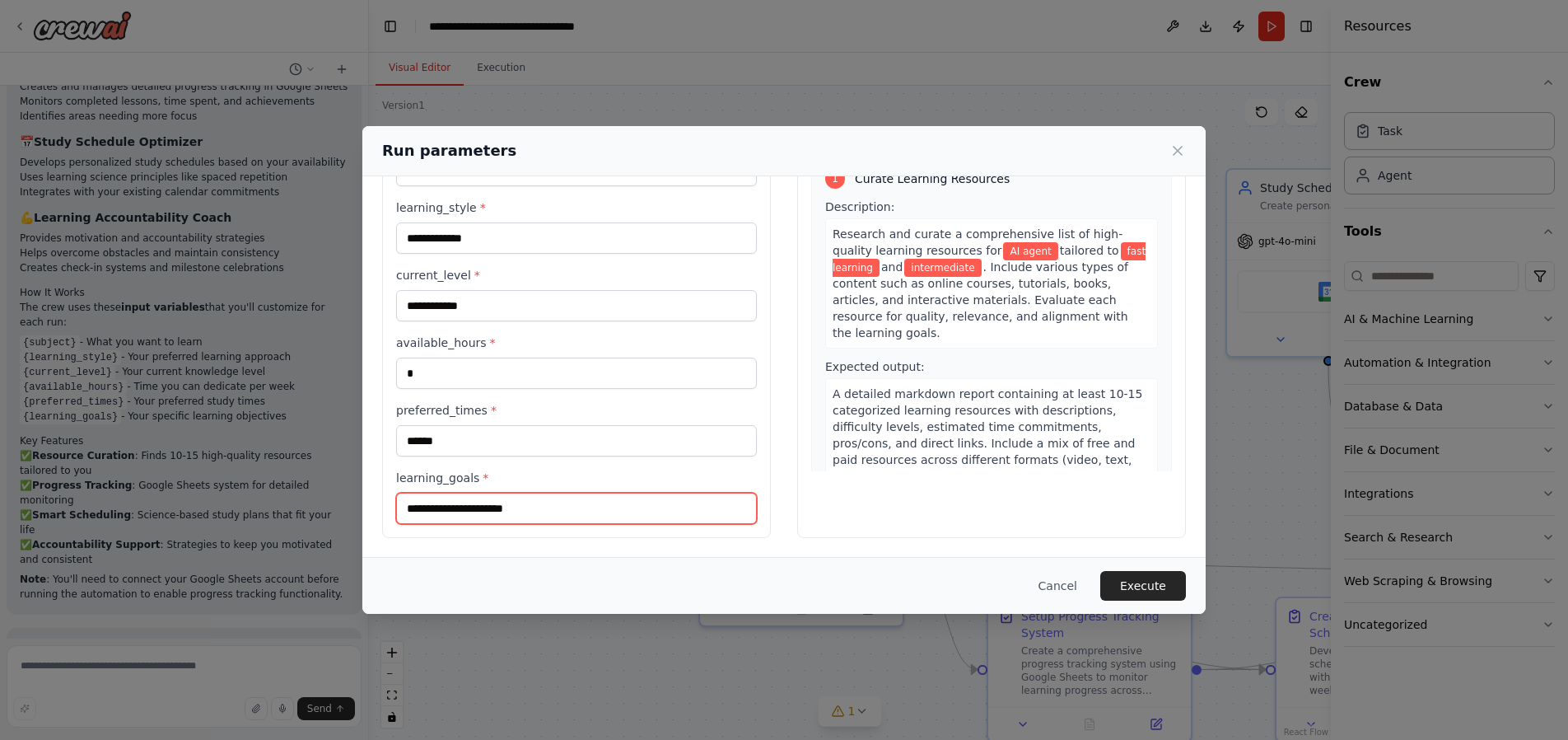
click at [554, 506] on input "learning_goals *" at bounding box center [576, 507] width 361 height 31
type input "**********"
click at [1157, 596] on button "Execute" at bounding box center [1143, 585] width 86 height 29
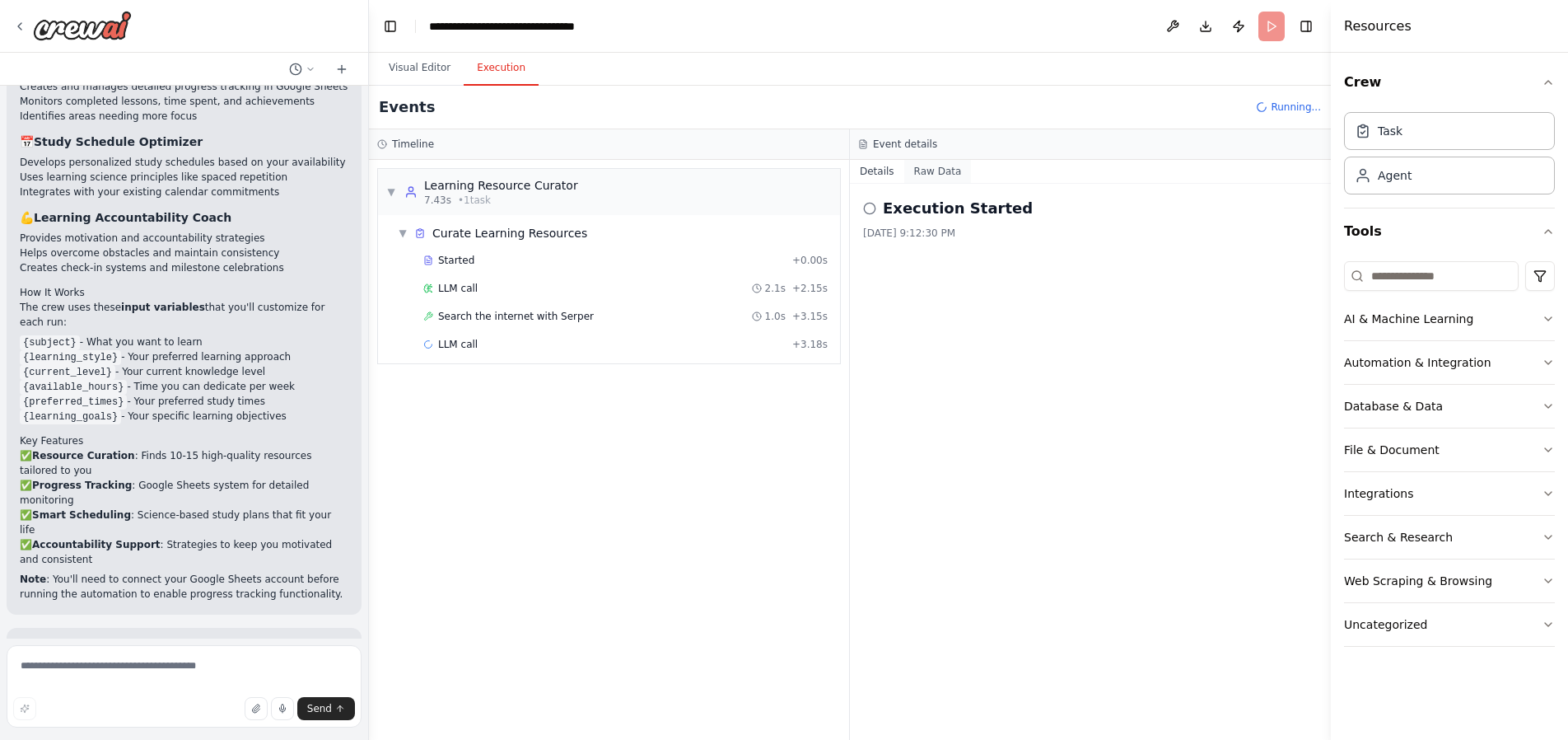
click at [937, 165] on button "Raw Data" at bounding box center [938, 171] width 68 height 23
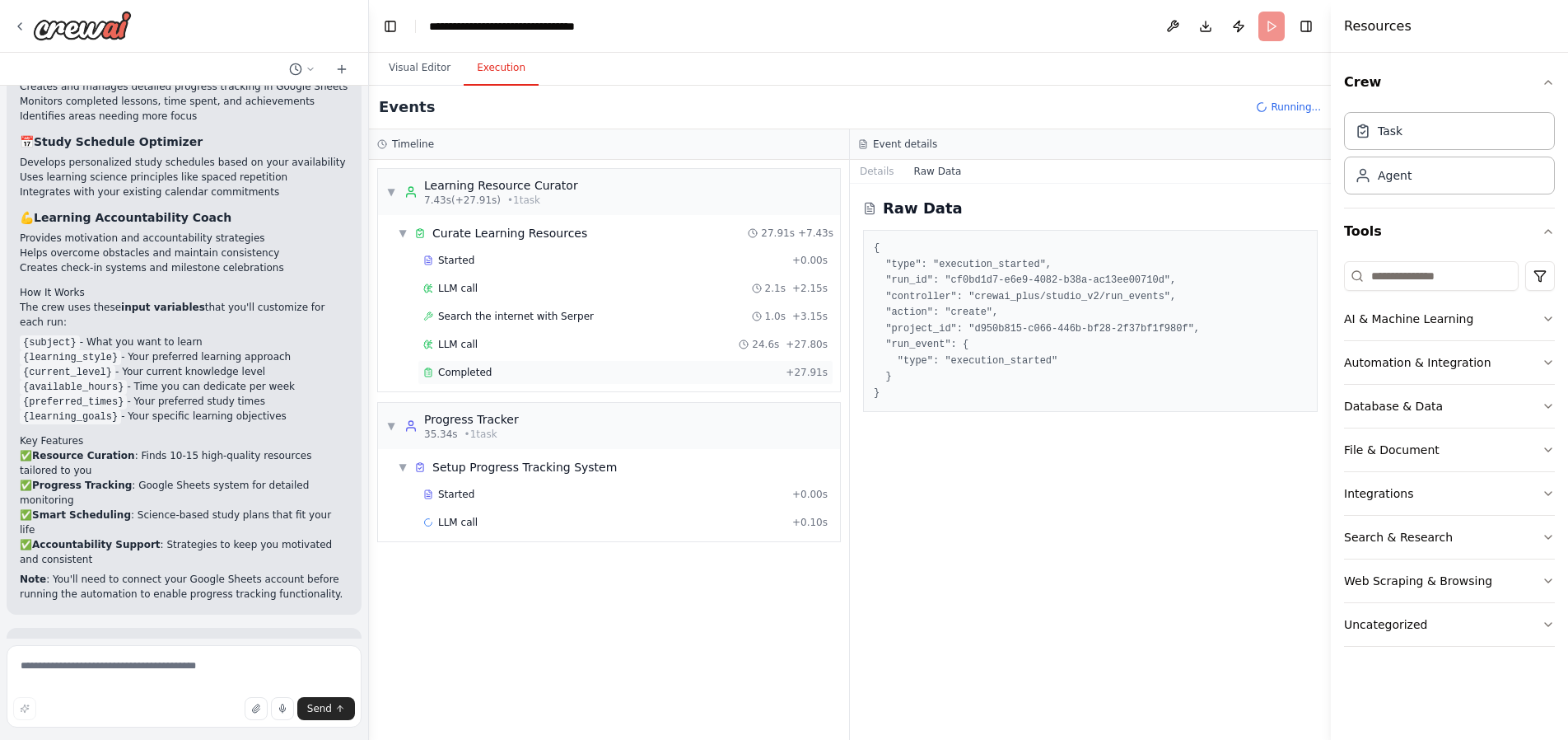
click at [480, 375] on span "Completed" at bounding box center [465, 372] width 53 height 13
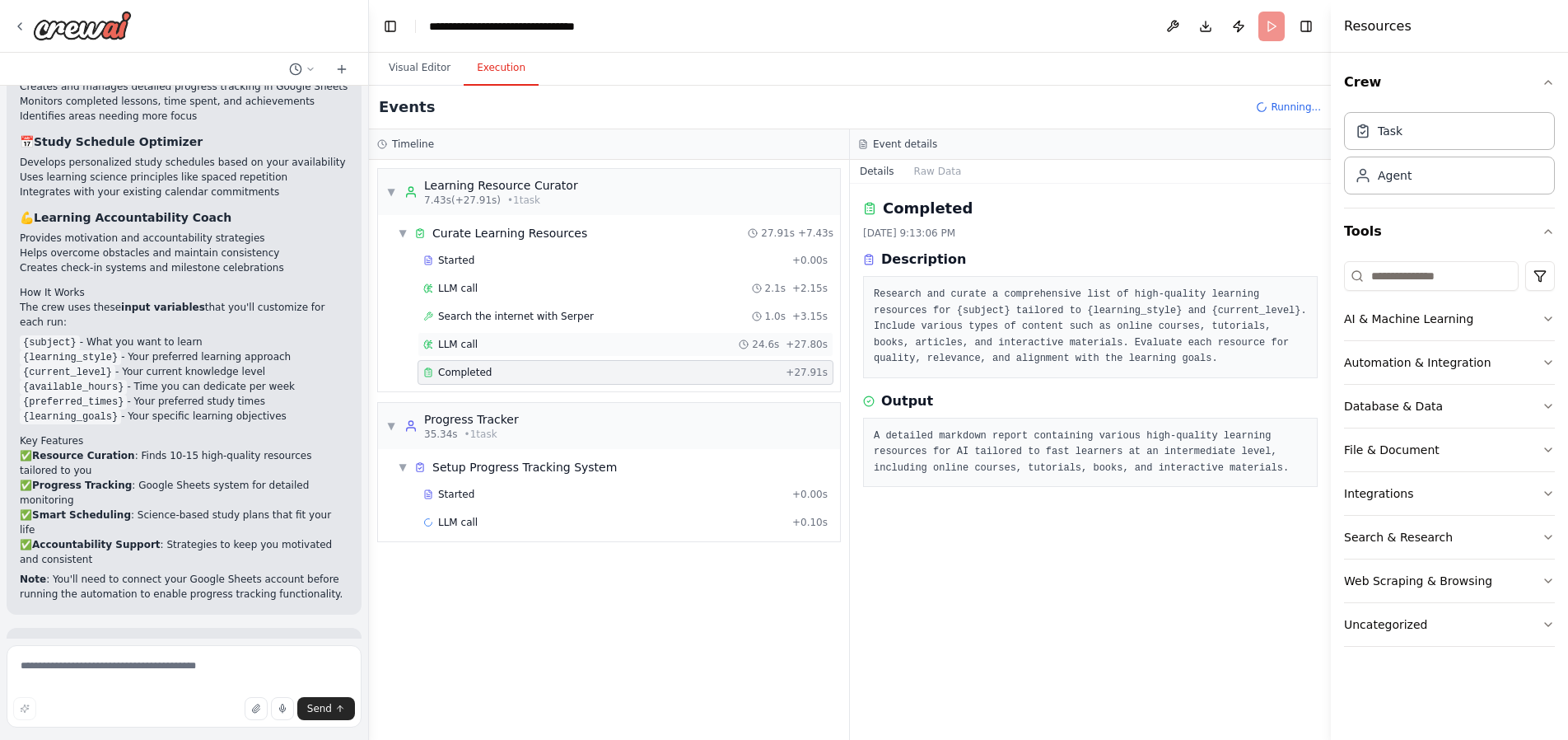
click at [460, 346] on span "LLM call" at bounding box center [458, 344] width 39 height 13
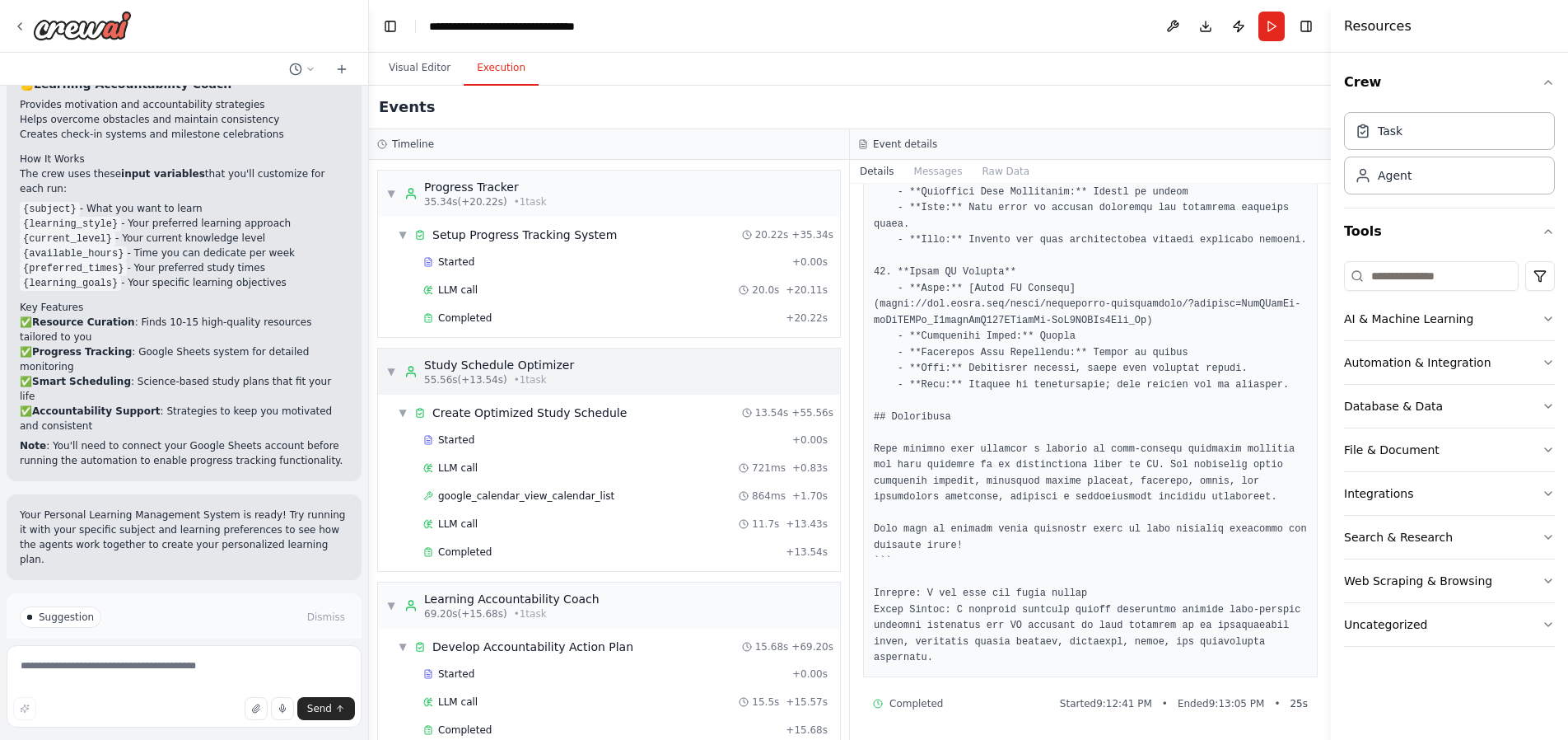
scroll to position [260, 0]
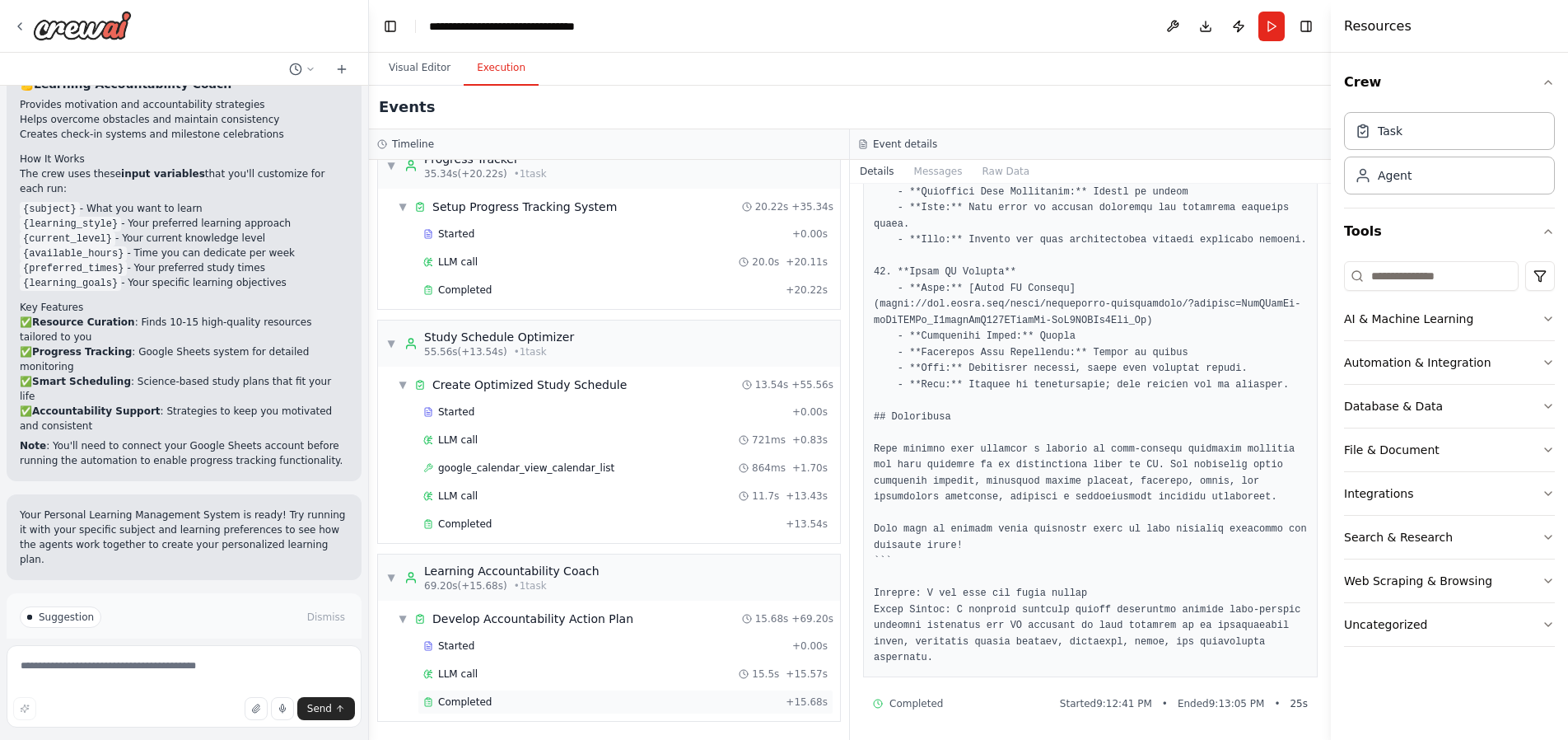
click at [483, 702] on span "Completed" at bounding box center [465, 702] width 53 height 13
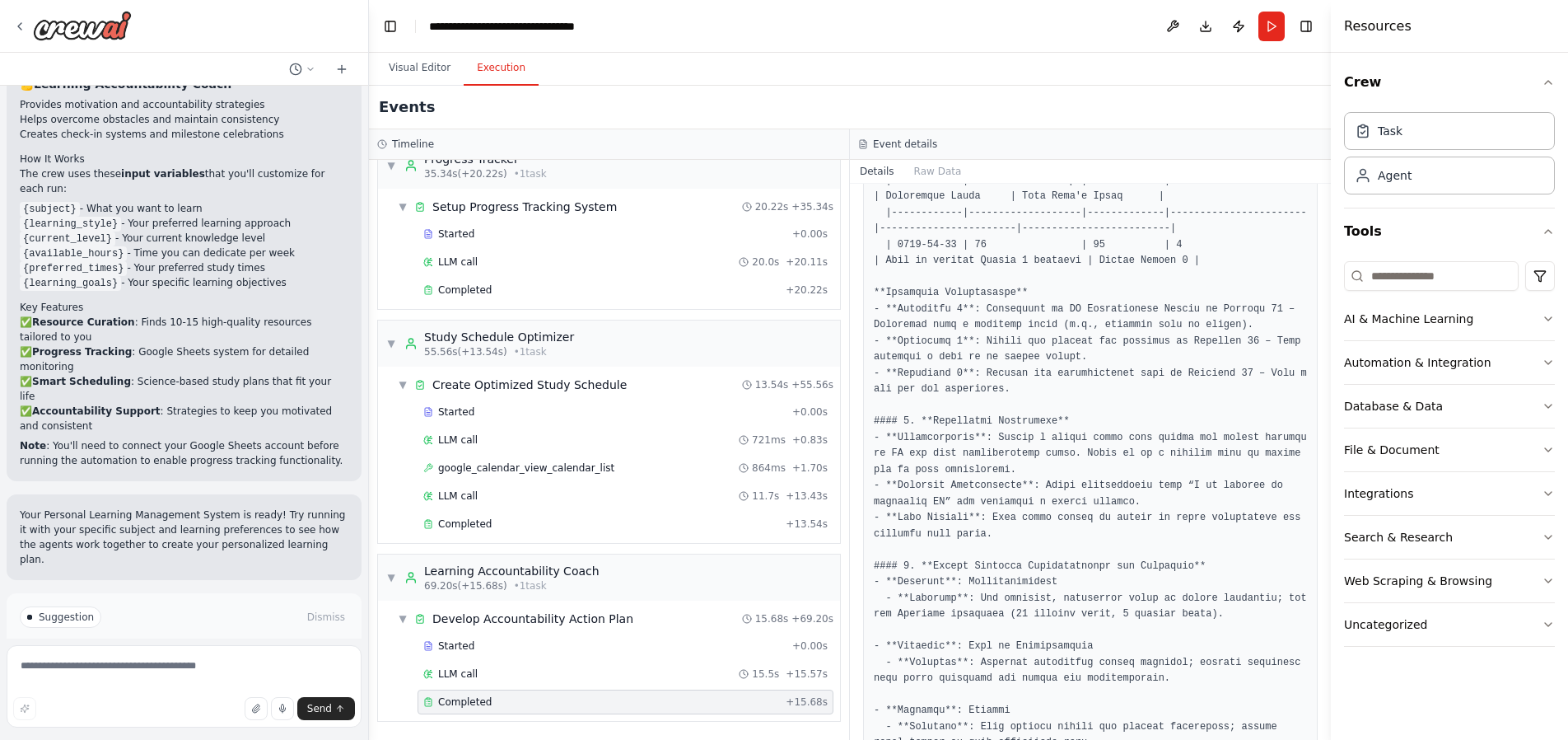
scroll to position [506, 0]
click at [930, 172] on button "Raw Data" at bounding box center [938, 171] width 68 height 23
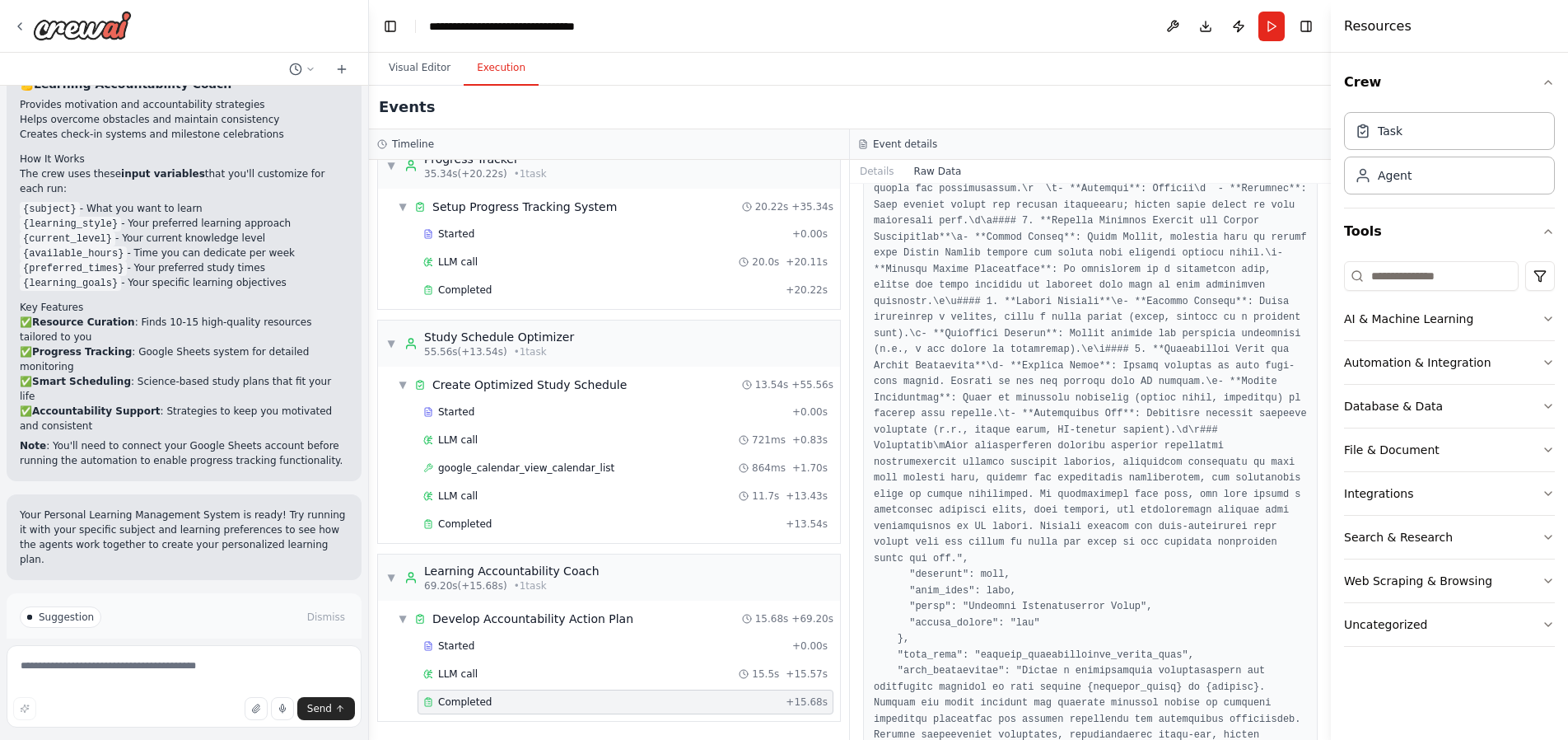
scroll to position [2384, 0]
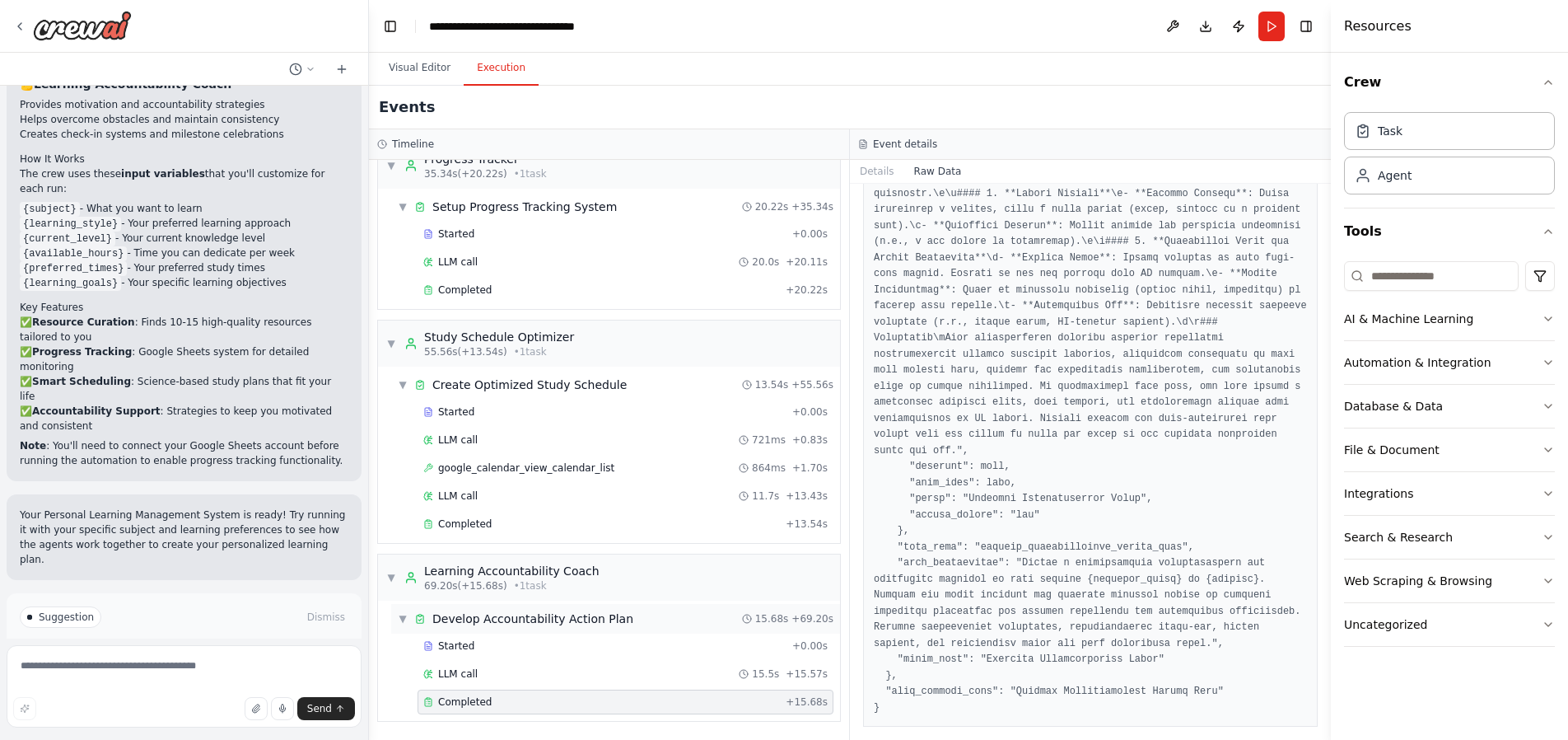
click at [532, 616] on span "Develop Accountability Action Plan" at bounding box center [532, 619] width 201 height 16
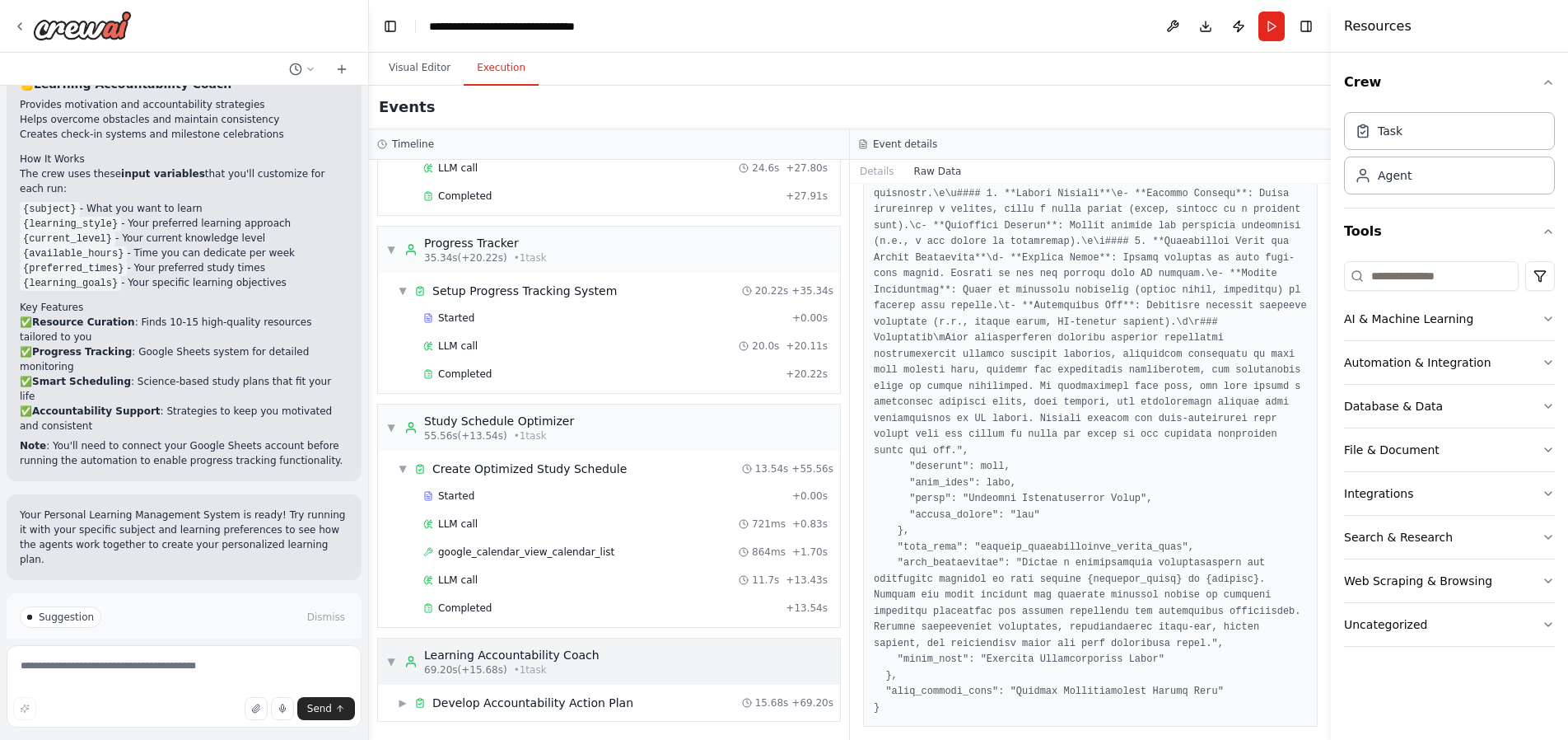
click at [557, 646] on div "Learning Accountability Coach" at bounding box center [512, 654] width 176 height 16
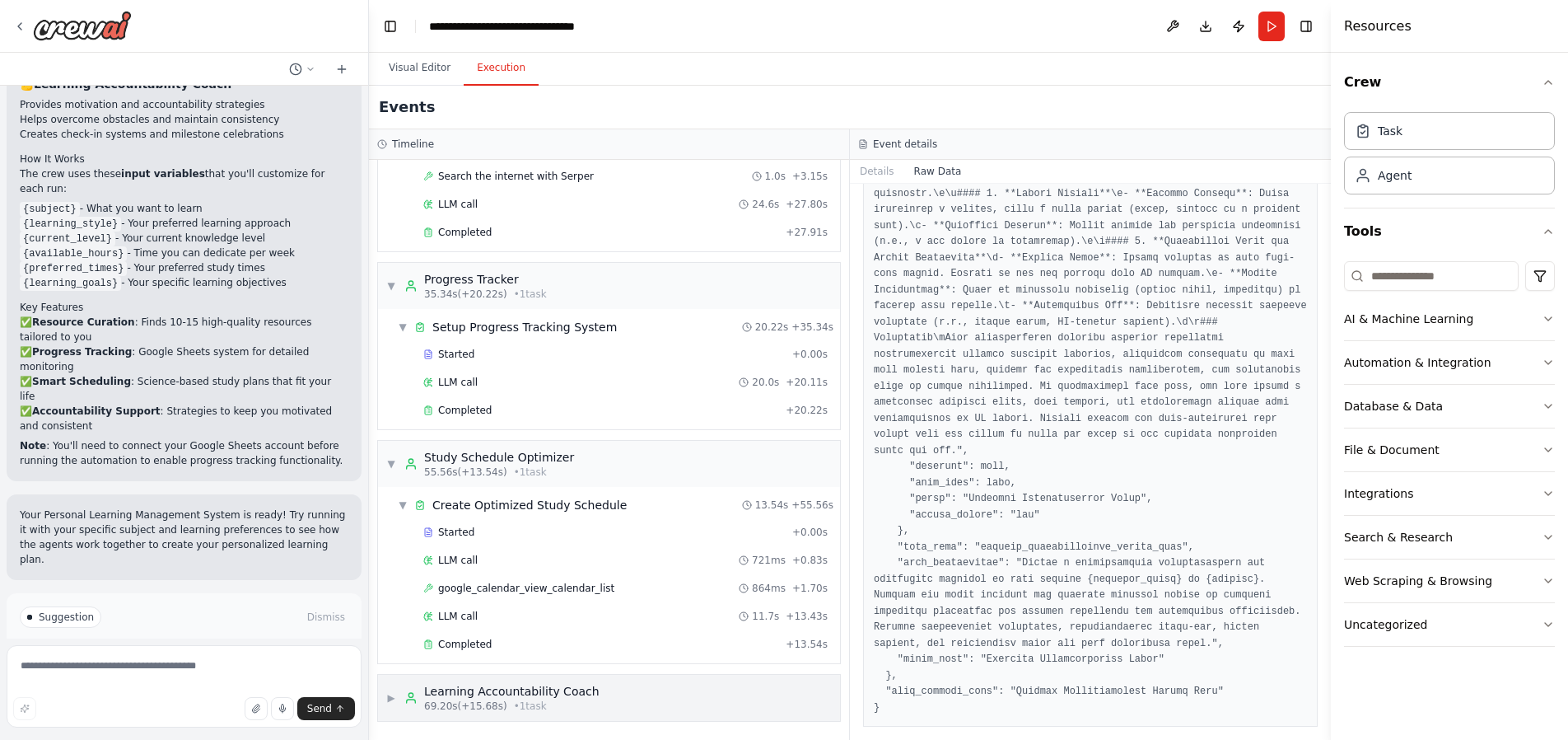
click at [393, 696] on span "▶" at bounding box center [390, 697] width 10 height 13
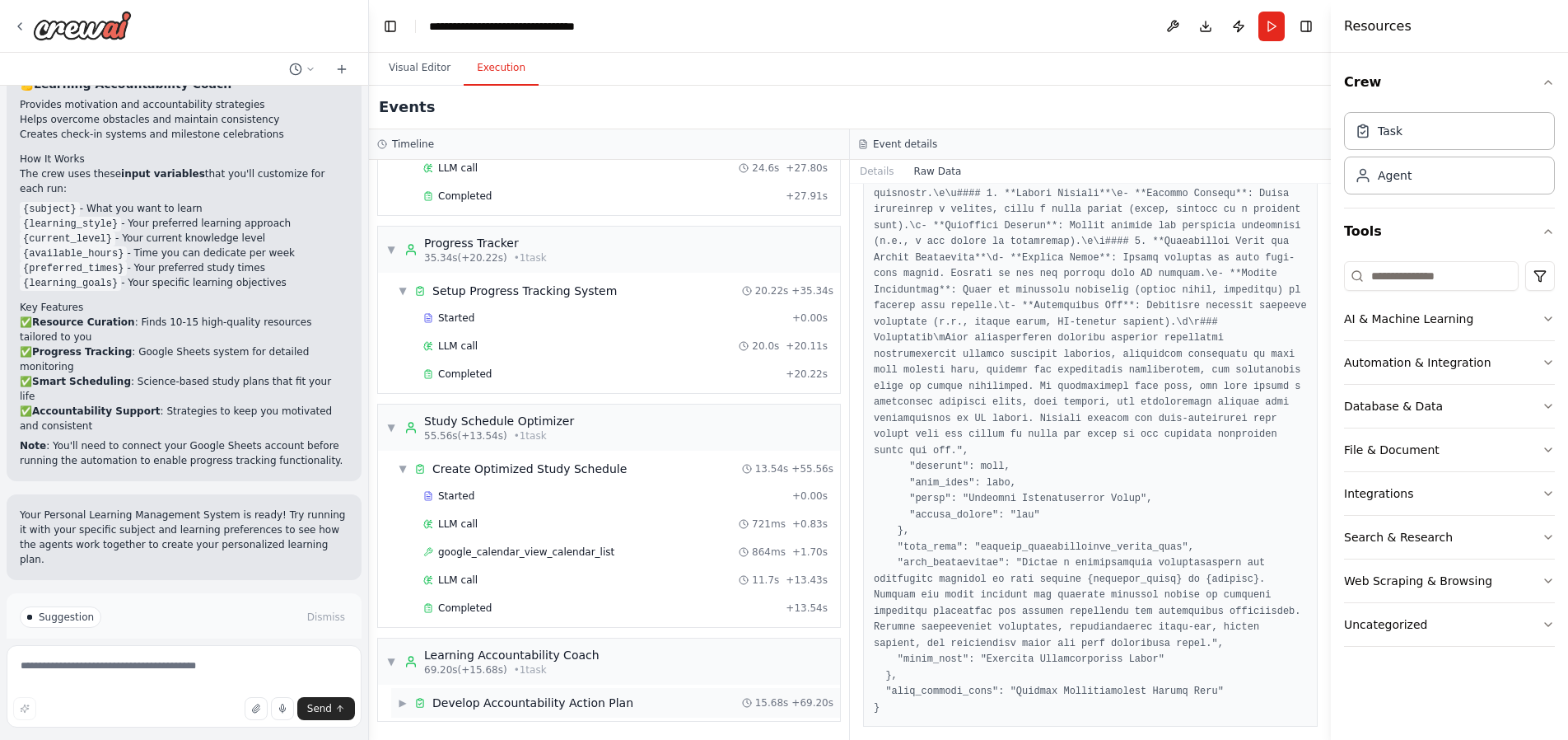
click at [404, 703] on span "▶" at bounding box center [402, 703] width 10 height 13
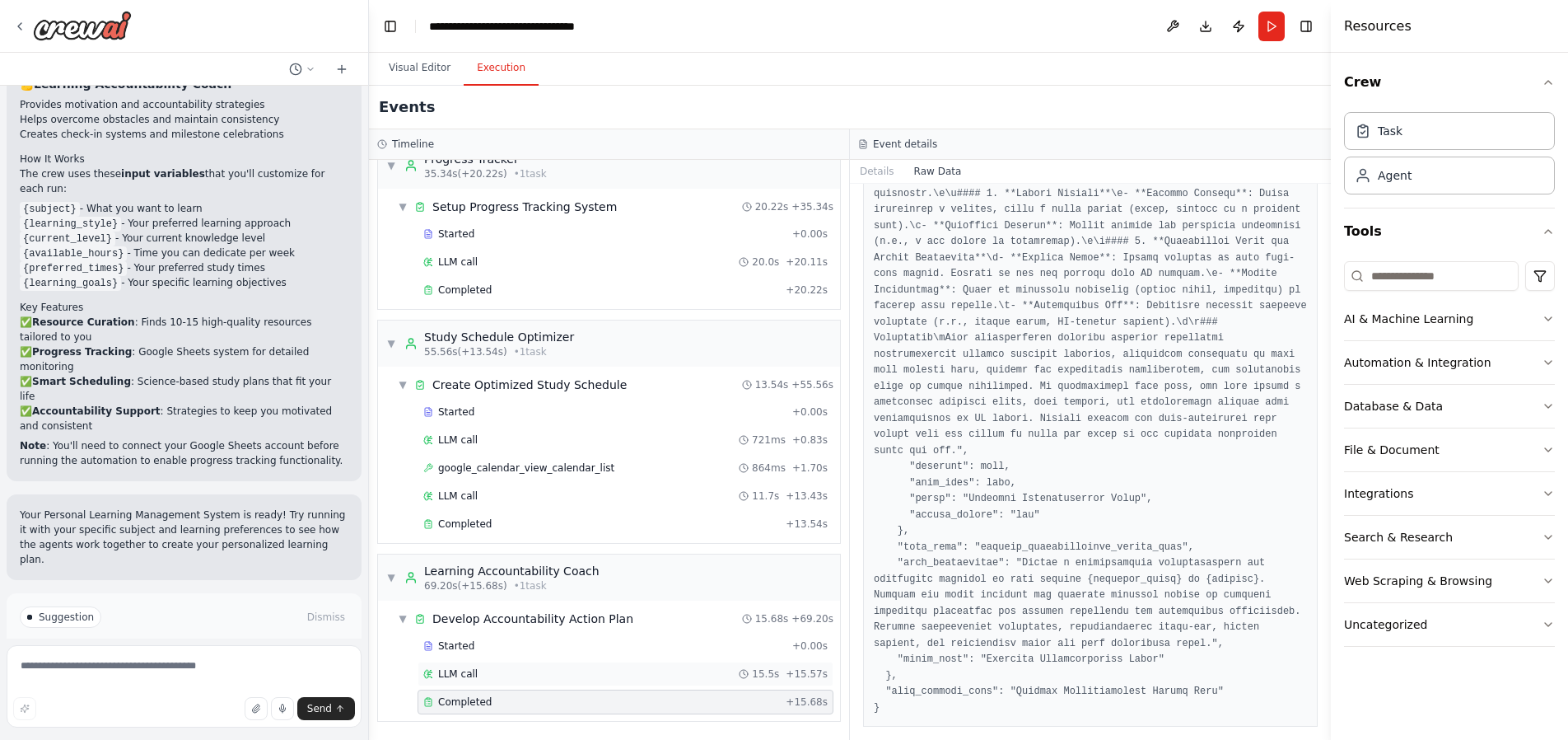
click at [457, 679] on span "LLM call" at bounding box center [458, 673] width 39 height 13
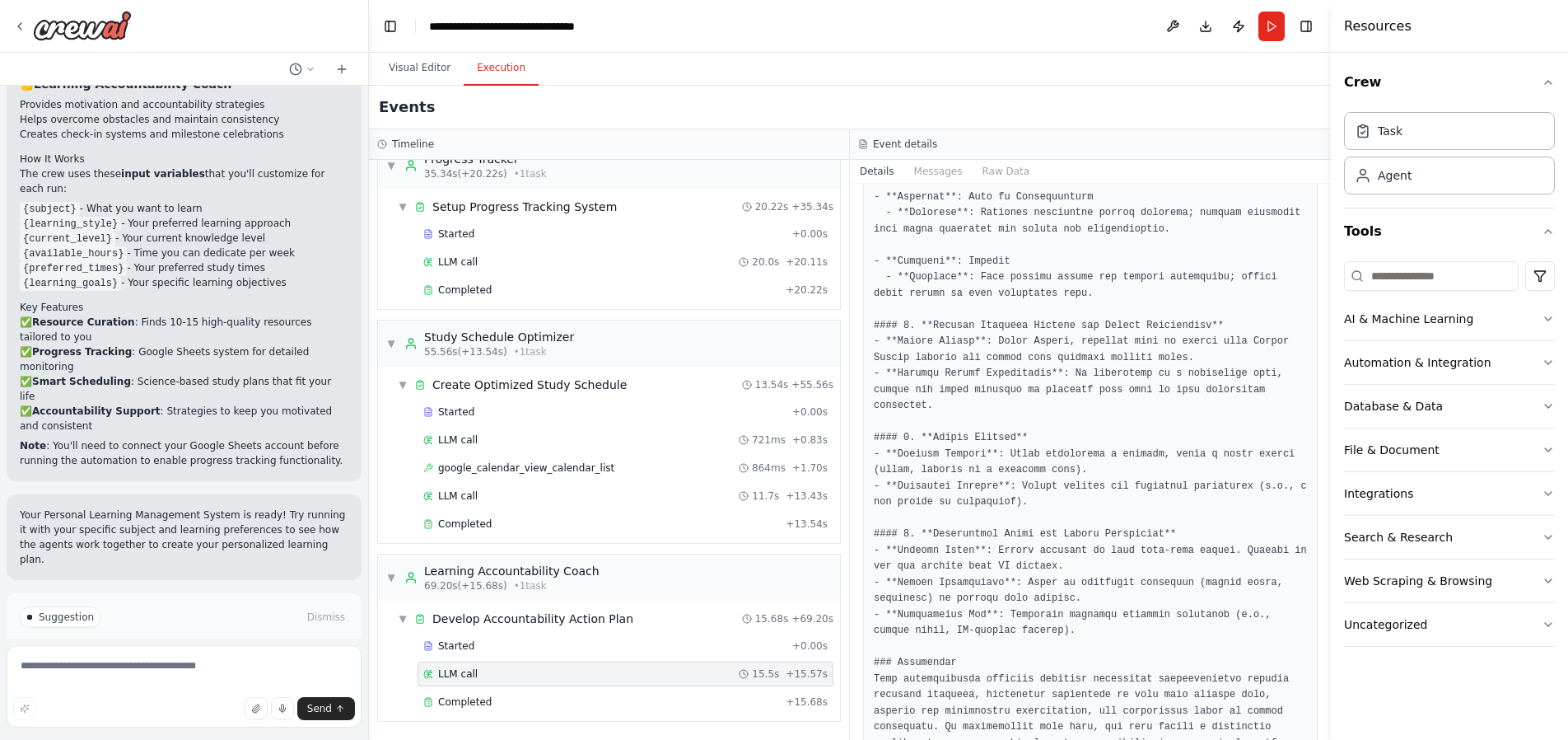
scroll to position [990, 0]
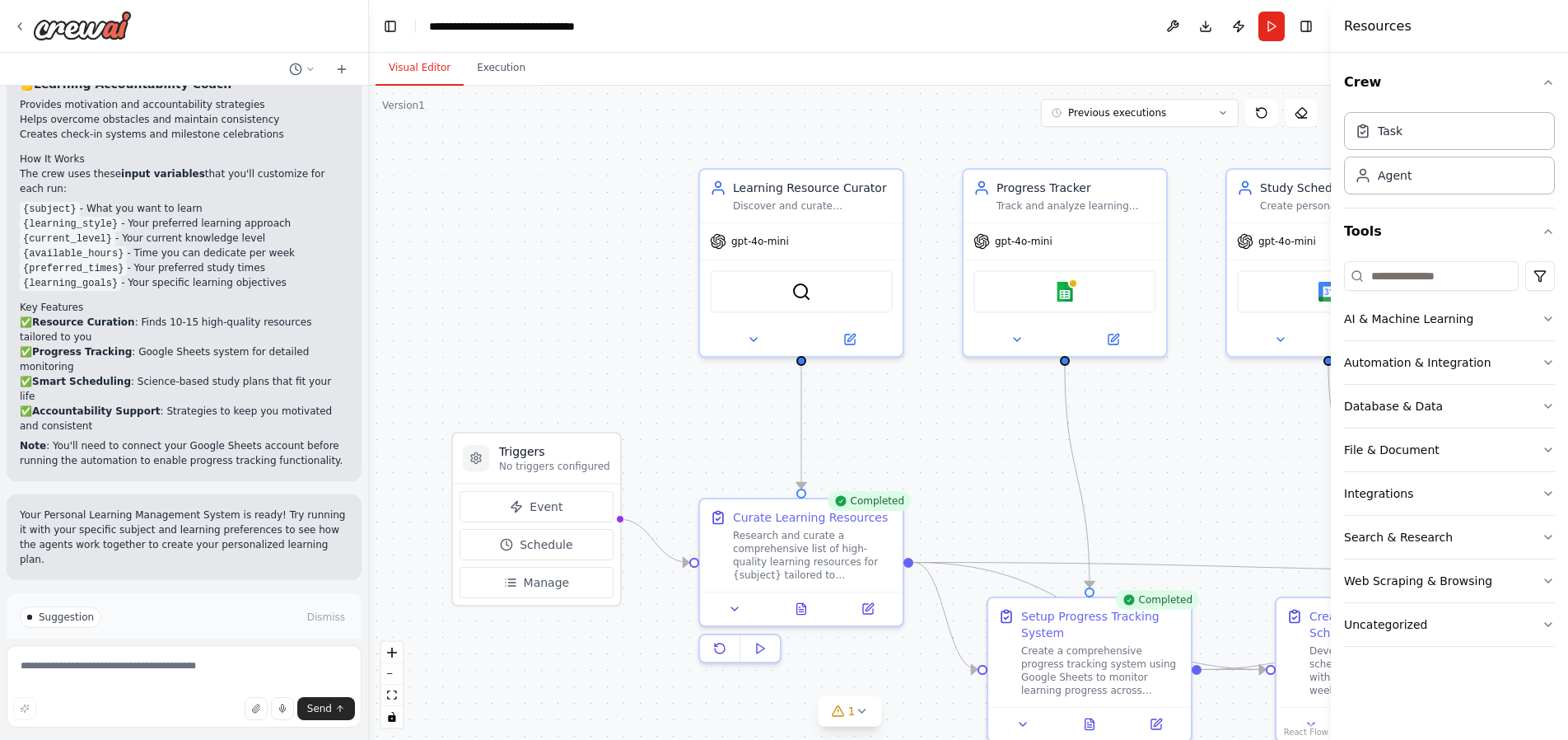
click at [415, 66] on button "Visual Editor" at bounding box center [419, 68] width 88 height 35
click at [1553, 82] on icon "button" at bounding box center [1548, 82] width 13 height 13
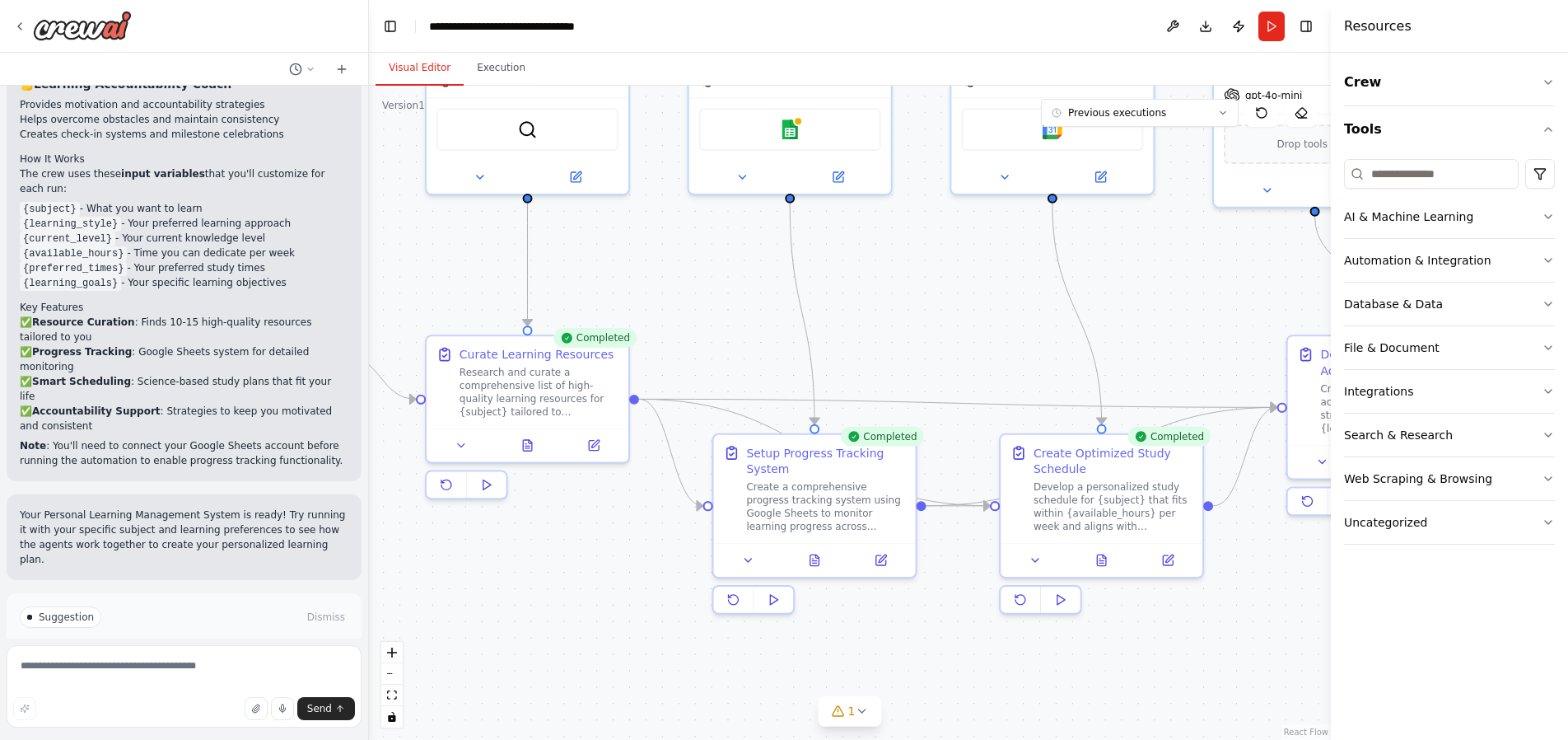
drag, startPoint x: 1276, startPoint y: 152, endPoint x: 1000, endPoint y: -9, distance: 319.5
click at [1000, 0] on html "Build a crew that curates personalized learning resources, tracks your progress…" at bounding box center [784, 370] width 1568 height 740
click at [866, 707] on icon at bounding box center [861, 711] width 13 height 13
click at [1022, 671] on button at bounding box center [1031, 669] width 28 height 20
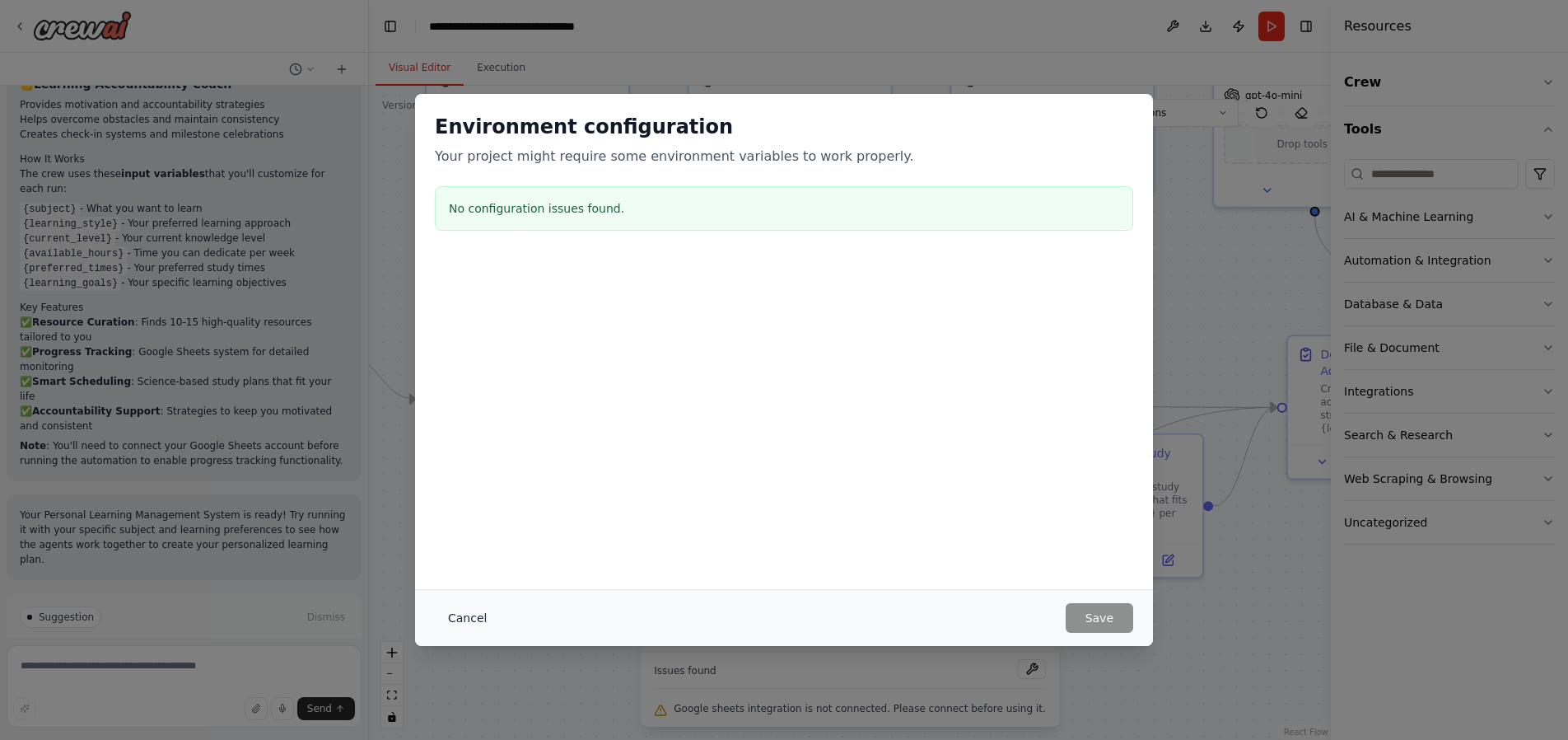
click at [479, 617] on button "Cancel" at bounding box center [467, 617] width 65 height 29
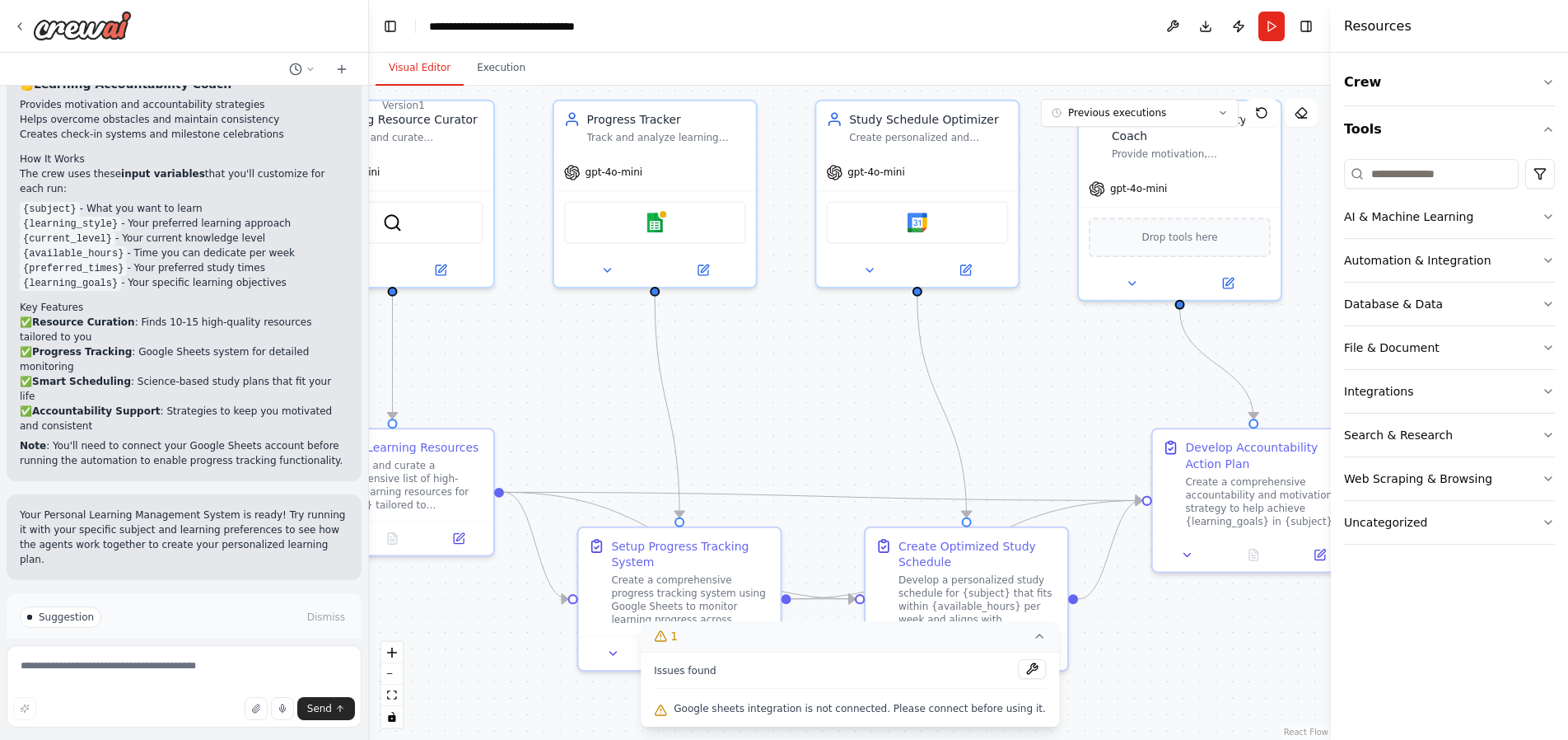
drag, startPoint x: 1153, startPoint y: 662, endPoint x: 1017, endPoint y: 755, distance: 164.8
click at [1017, 739] on html "Build a crew that curates personalized learning resources, tracks your progress…" at bounding box center [784, 370] width 1568 height 740
click at [655, 222] on img at bounding box center [654, 219] width 20 height 20
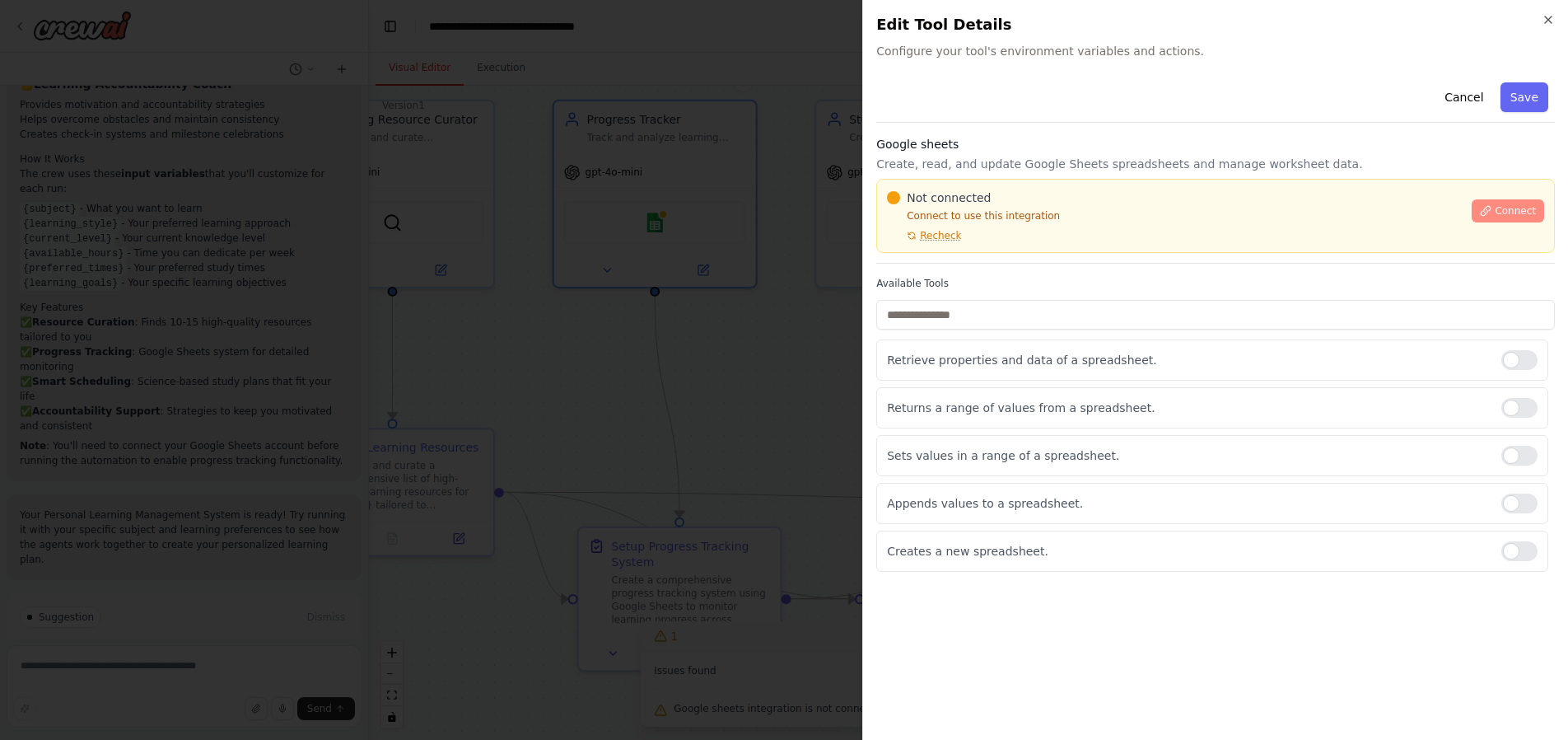
click at [1508, 210] on span "Connect" at bounding box center [1515, 210] width 41 height 13
click at [1553, 17] on icon "button" at bounding box center [1548, 20] width 13 height 13
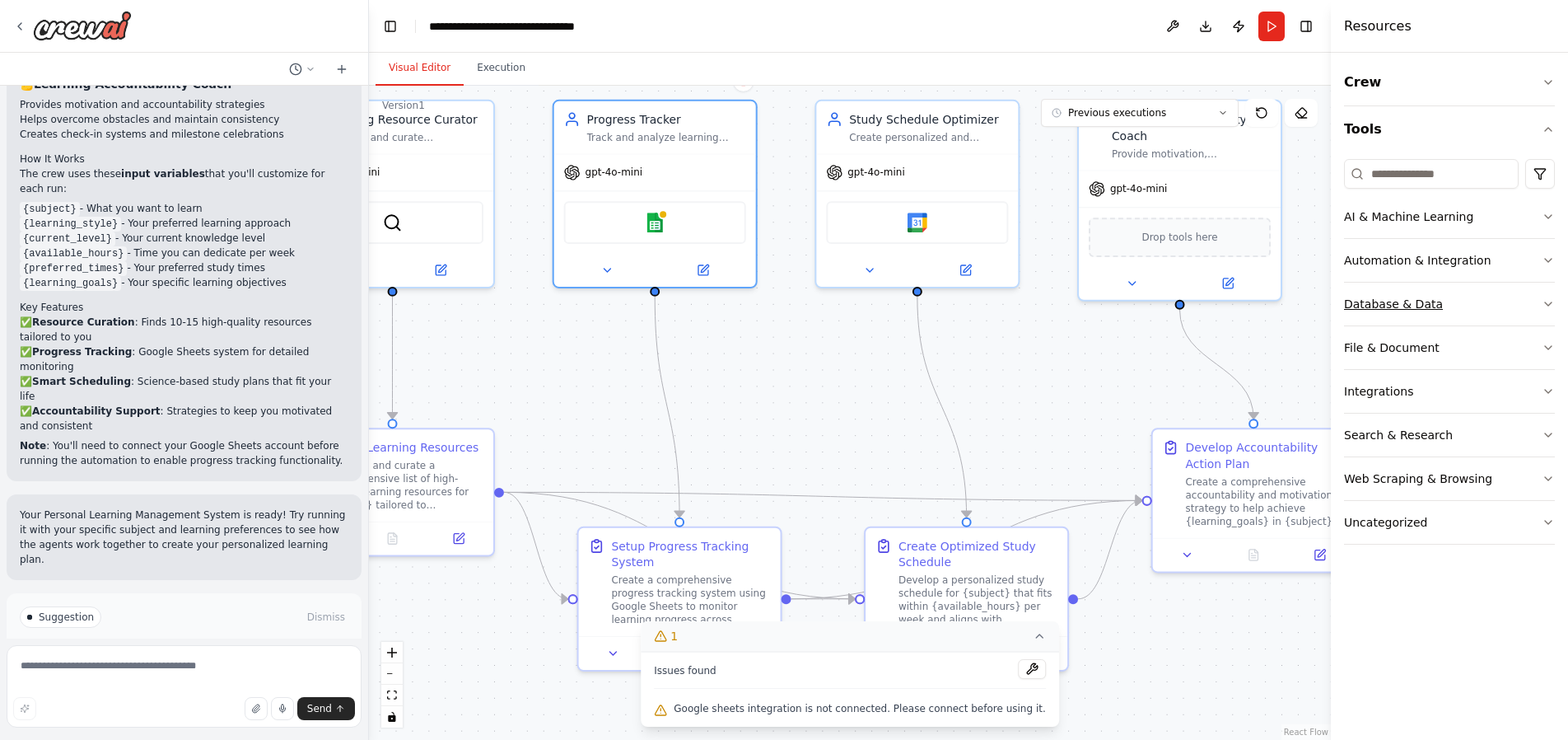
click at [1482, 295] on button "Database & Data" at bounding box center [1449, 304] width 211 height 43
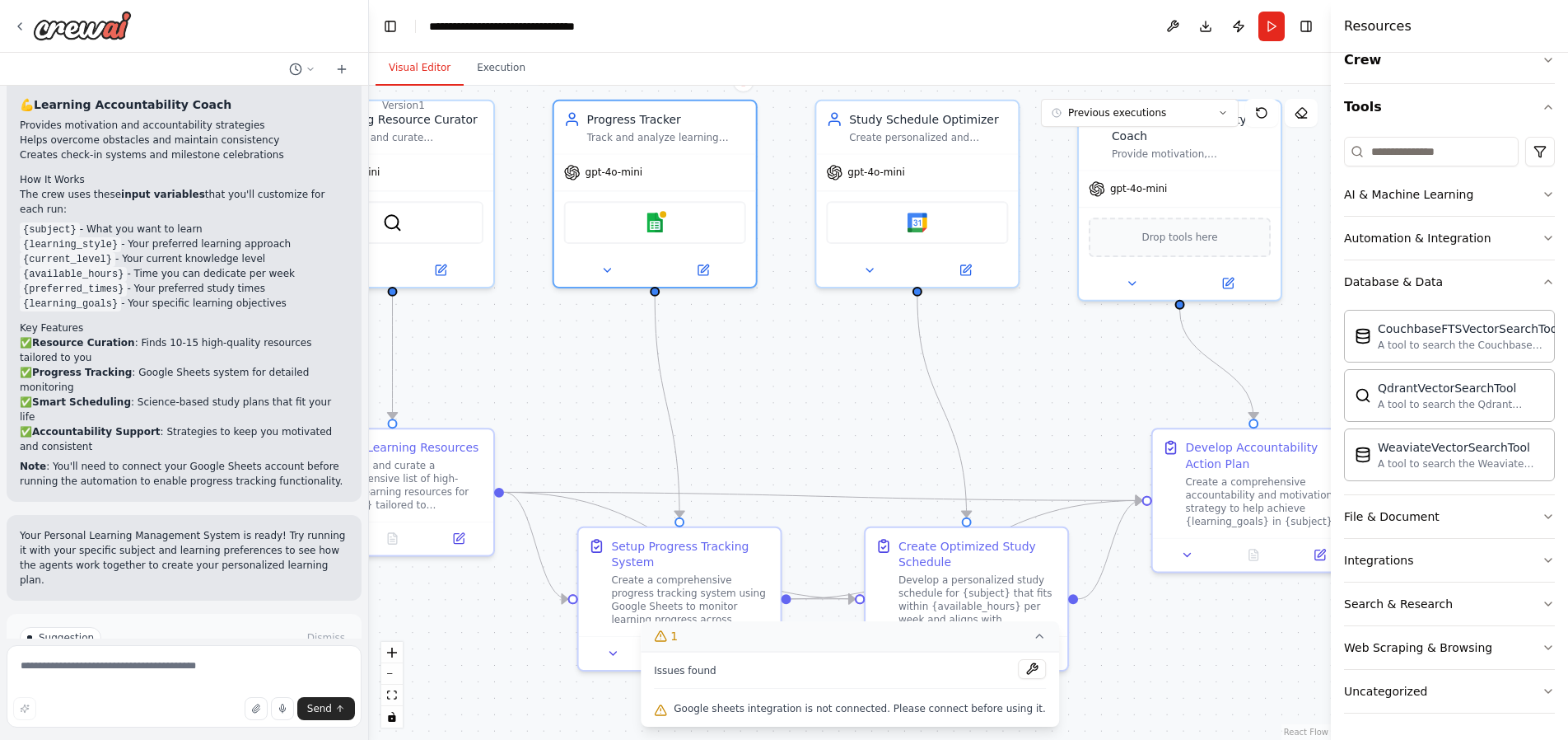
scroll to position [1320, 0]
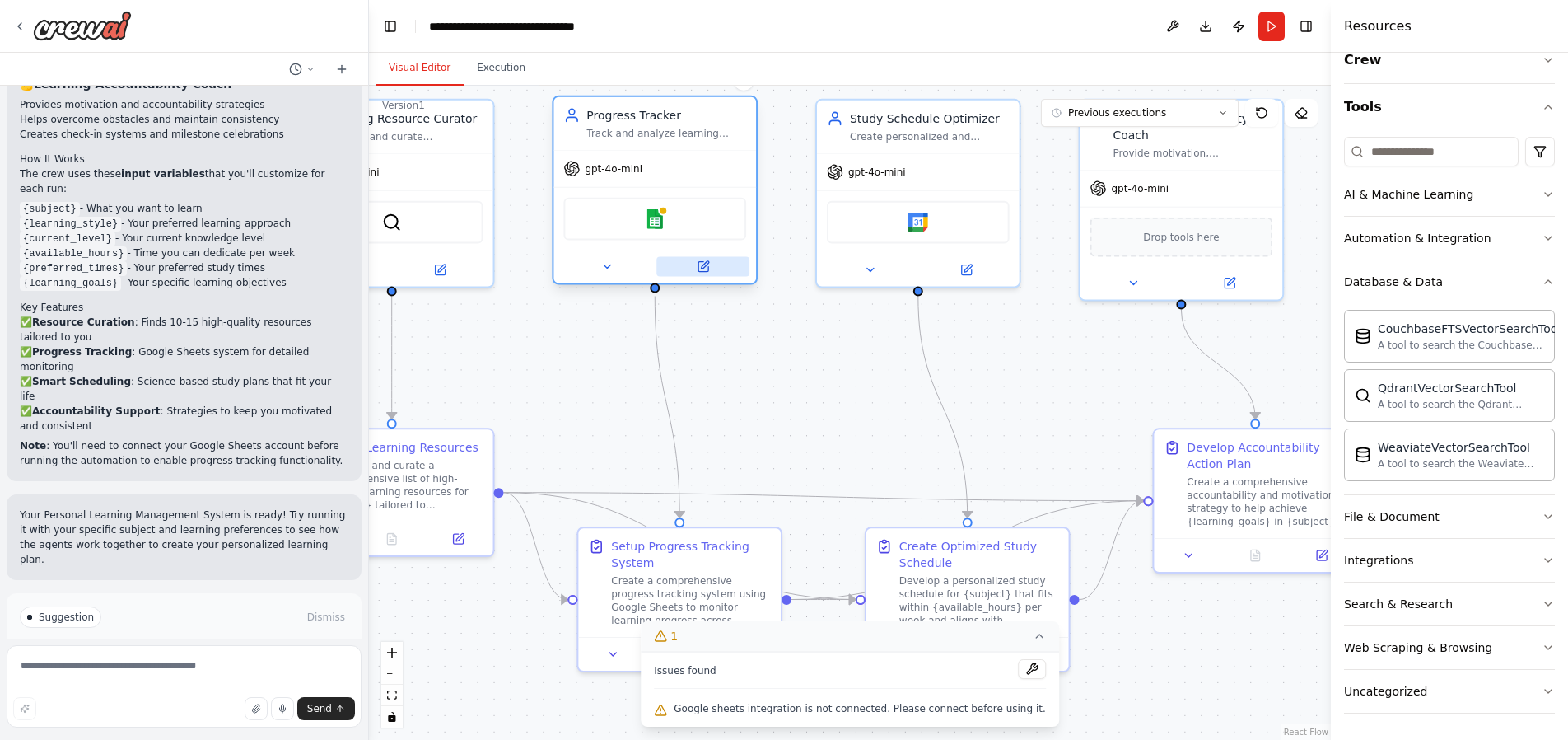
click at [709, 267] on icon at bounding box center [702, 267] width 10 height 10
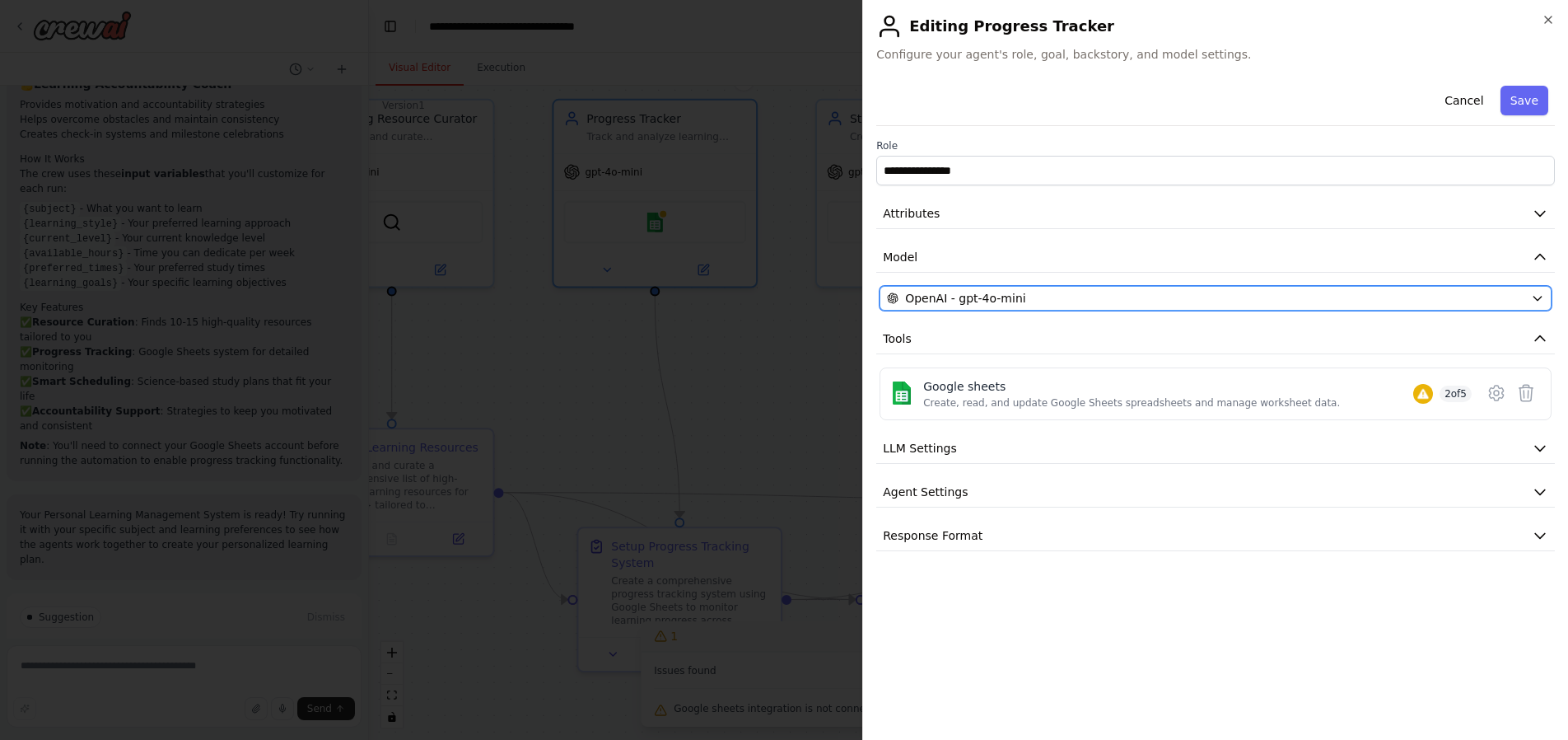
click at [1110, 293] on div "OpenAI - gpt-4o-mini" at bounding box center [1205, 298] width 637 height 16
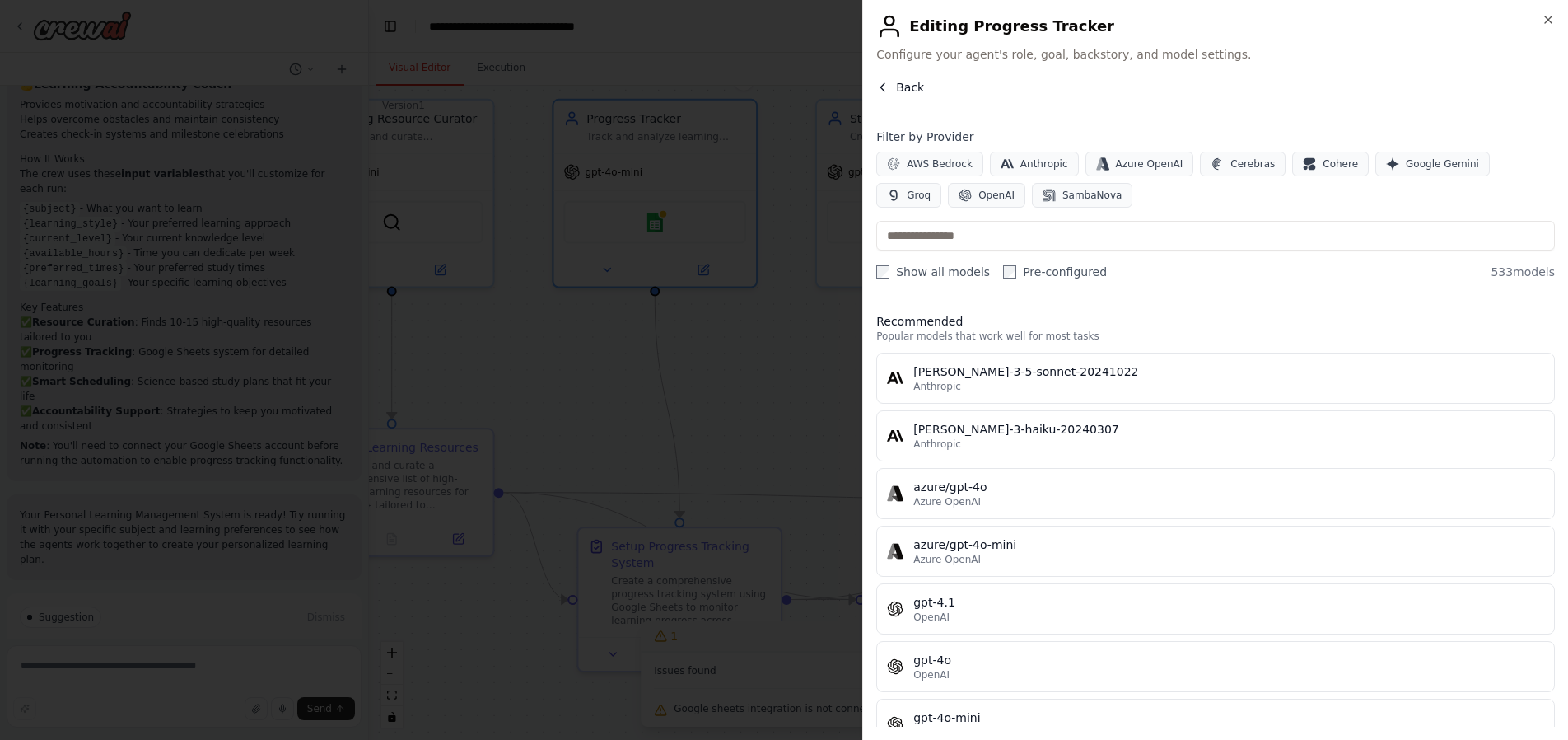
click at [891, 90] on button "Back" at bounding box center [900, 87] width 48 height 16
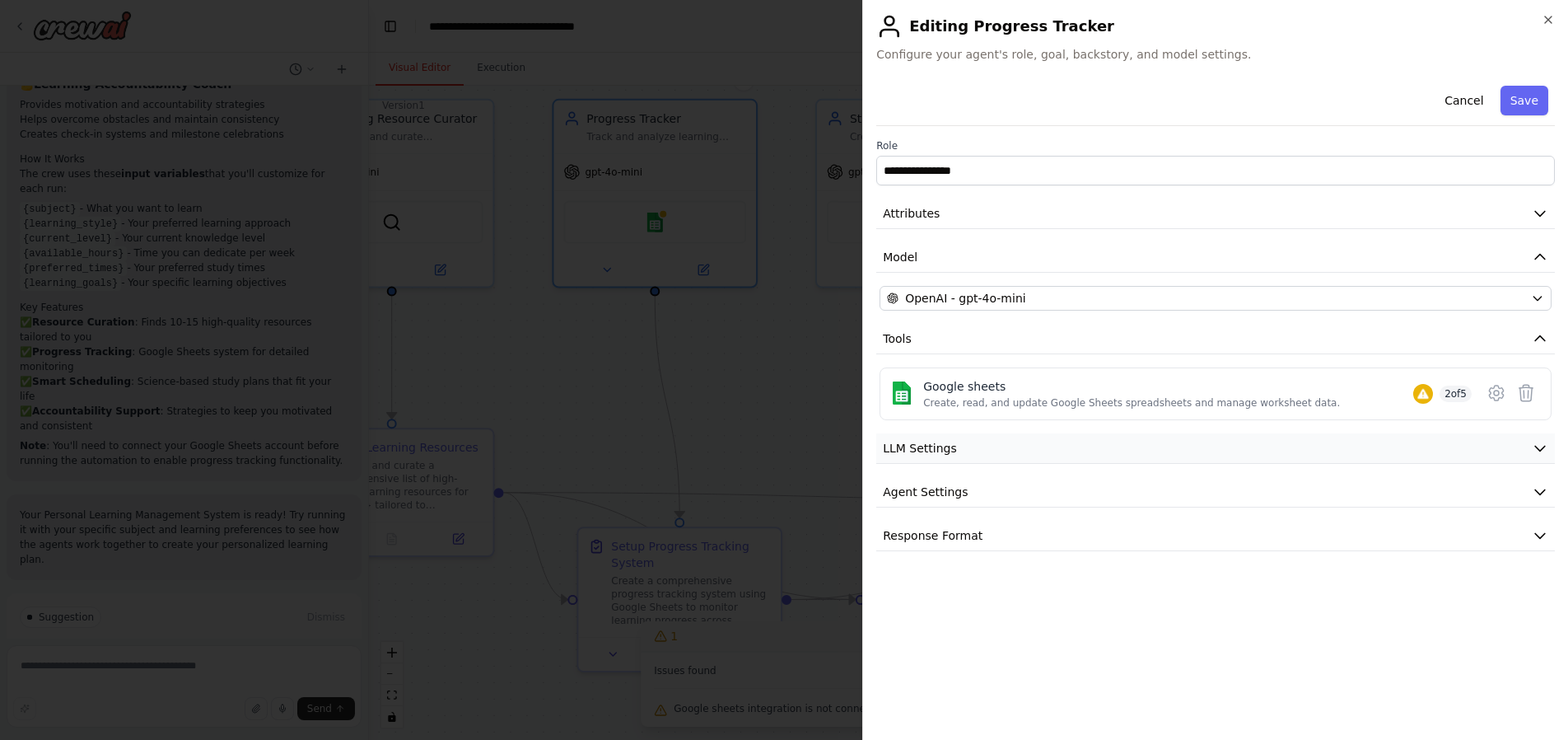
click at [947, 449] on span "LLM Settings" at bounding box center [919, 448] width 74 height 16
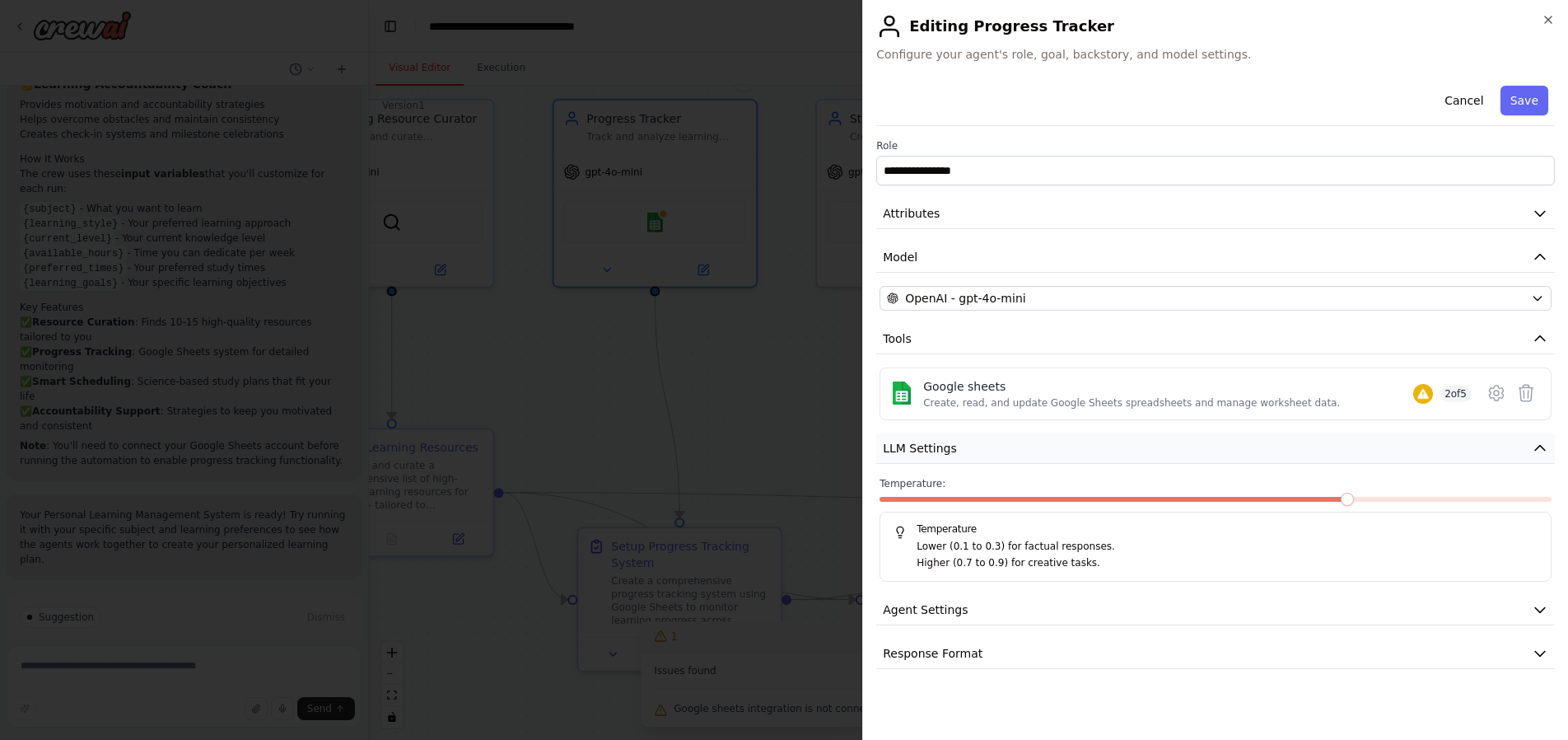
click at [948, 449] on span "LLM Settings" at bounding box center [919, 448] width 74 height 16
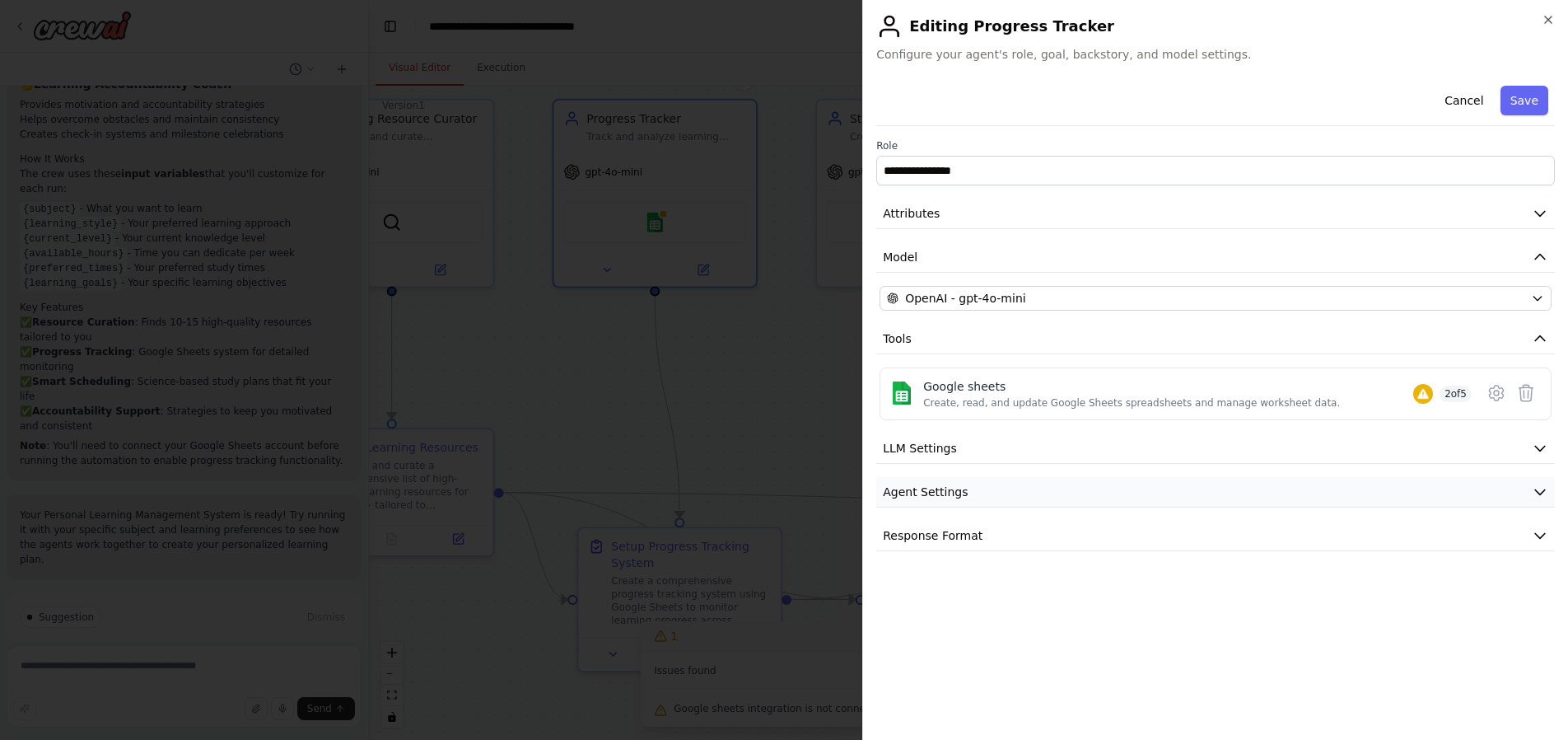
click at [962, 493] on span "Agent Settings" at bounding box center [924, 491] width 85 height 16
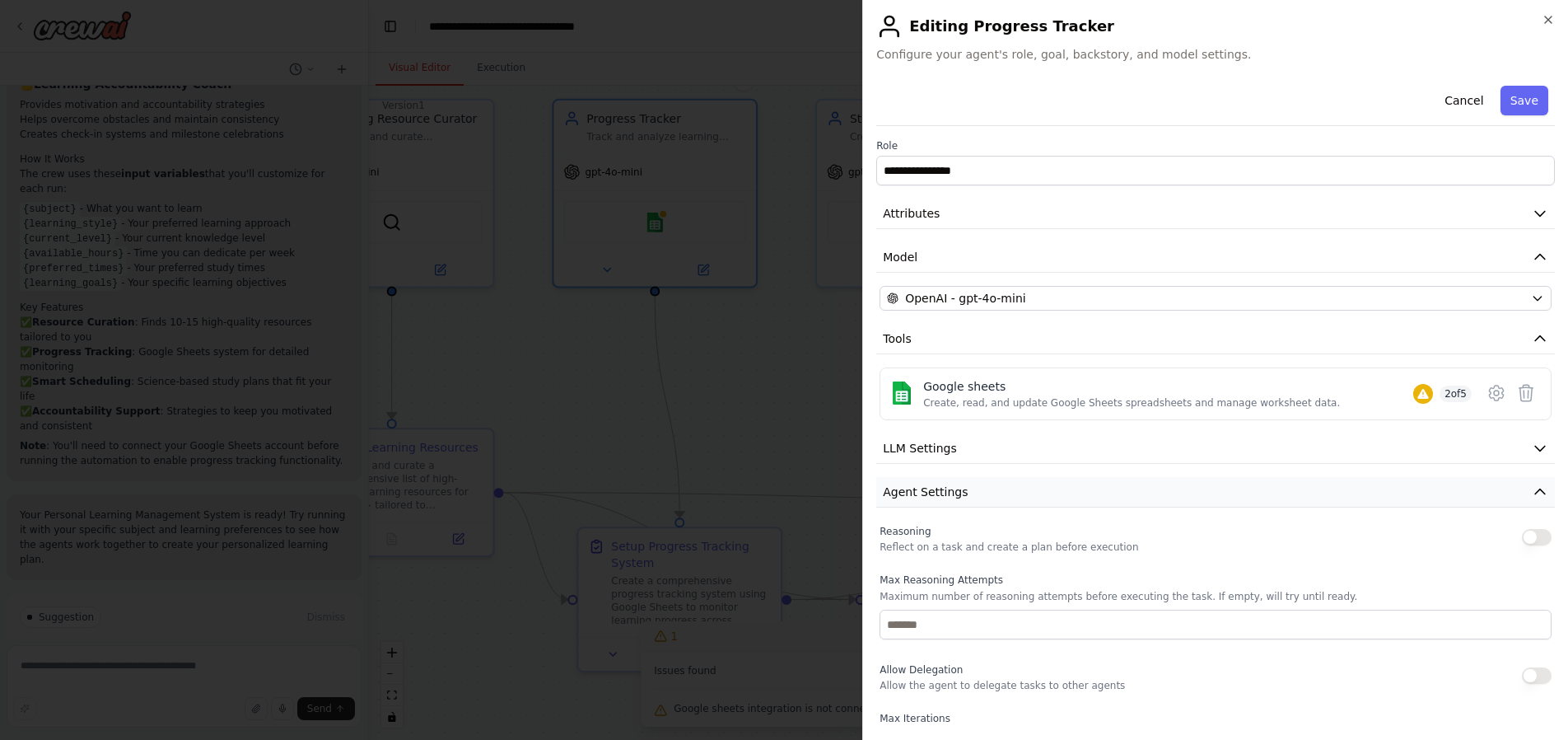
click at [962, 493] on span "Agent Settings" at bounding box center [924, 491] width 85 height 16
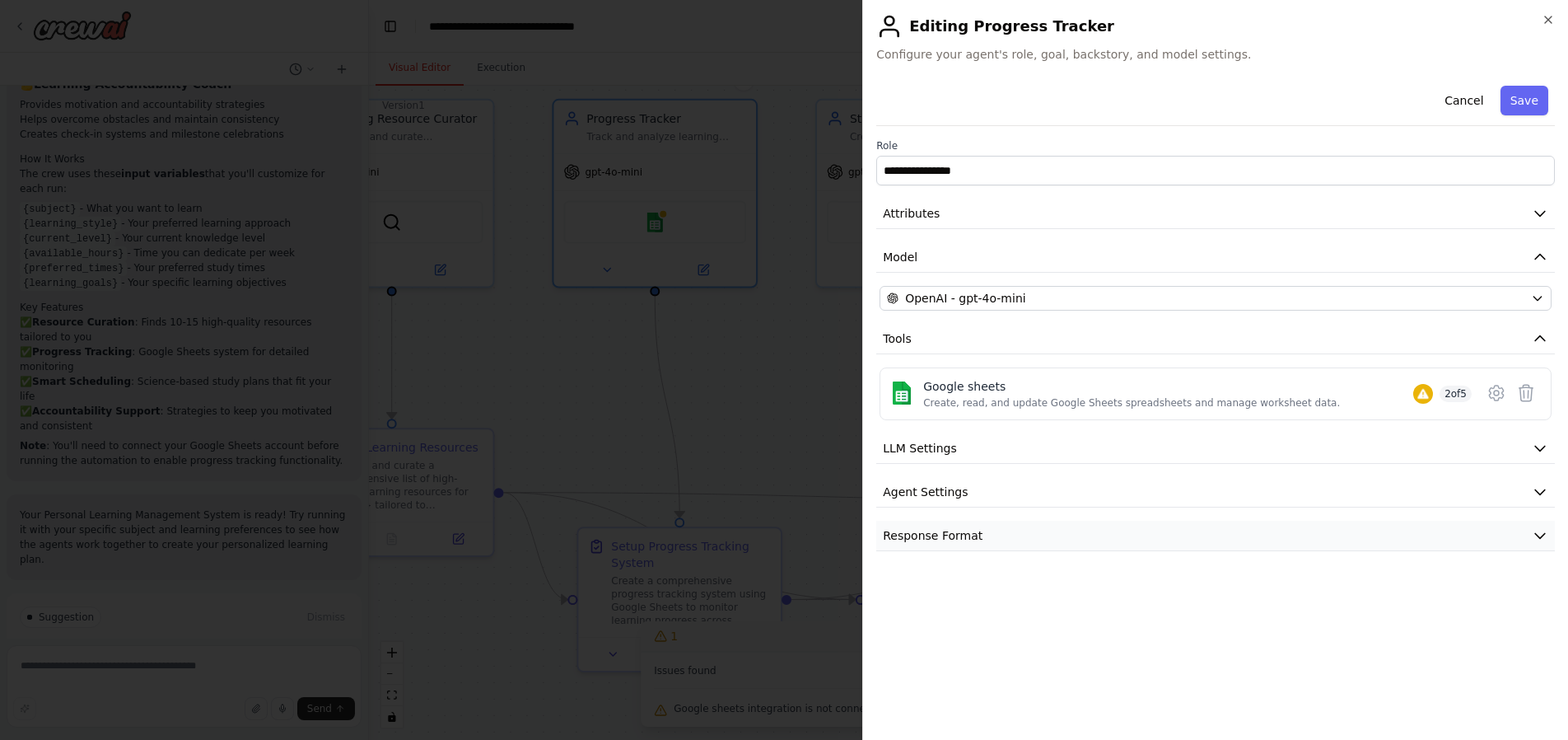
click at [965, 542] on span "Response Format" at bounding box center [932, 535] width 100 height 16
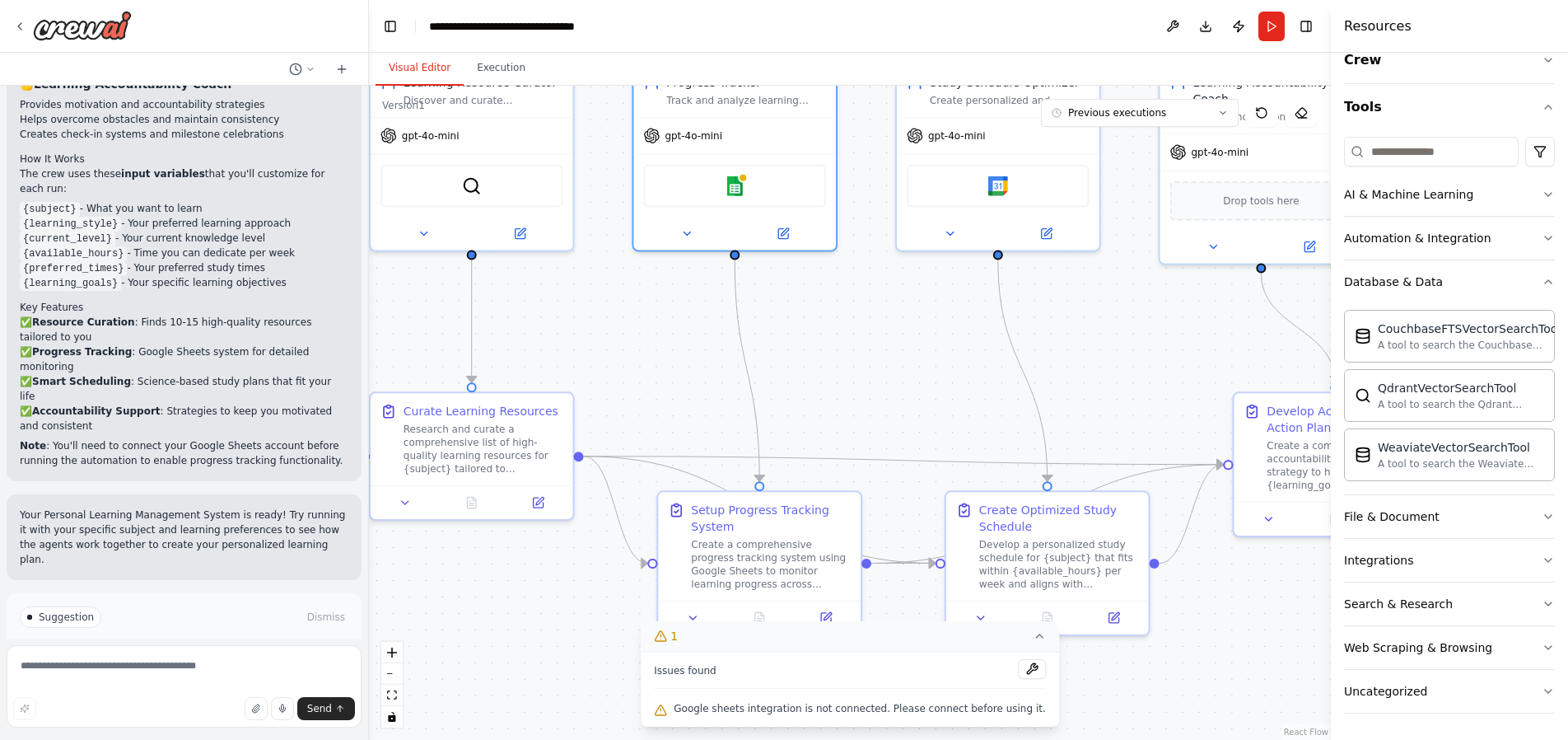
drag, startPoint x: 762, startPoint y: 428, endPoint x: 841, endPoint y: 392, distance: 86.8
click at [841, 392] on div ".deletable-edge-delete-btn { width: 20px; height: 20px; border: 0px solid #ffff…" at bounding box center [850, 413] width 962 height 654
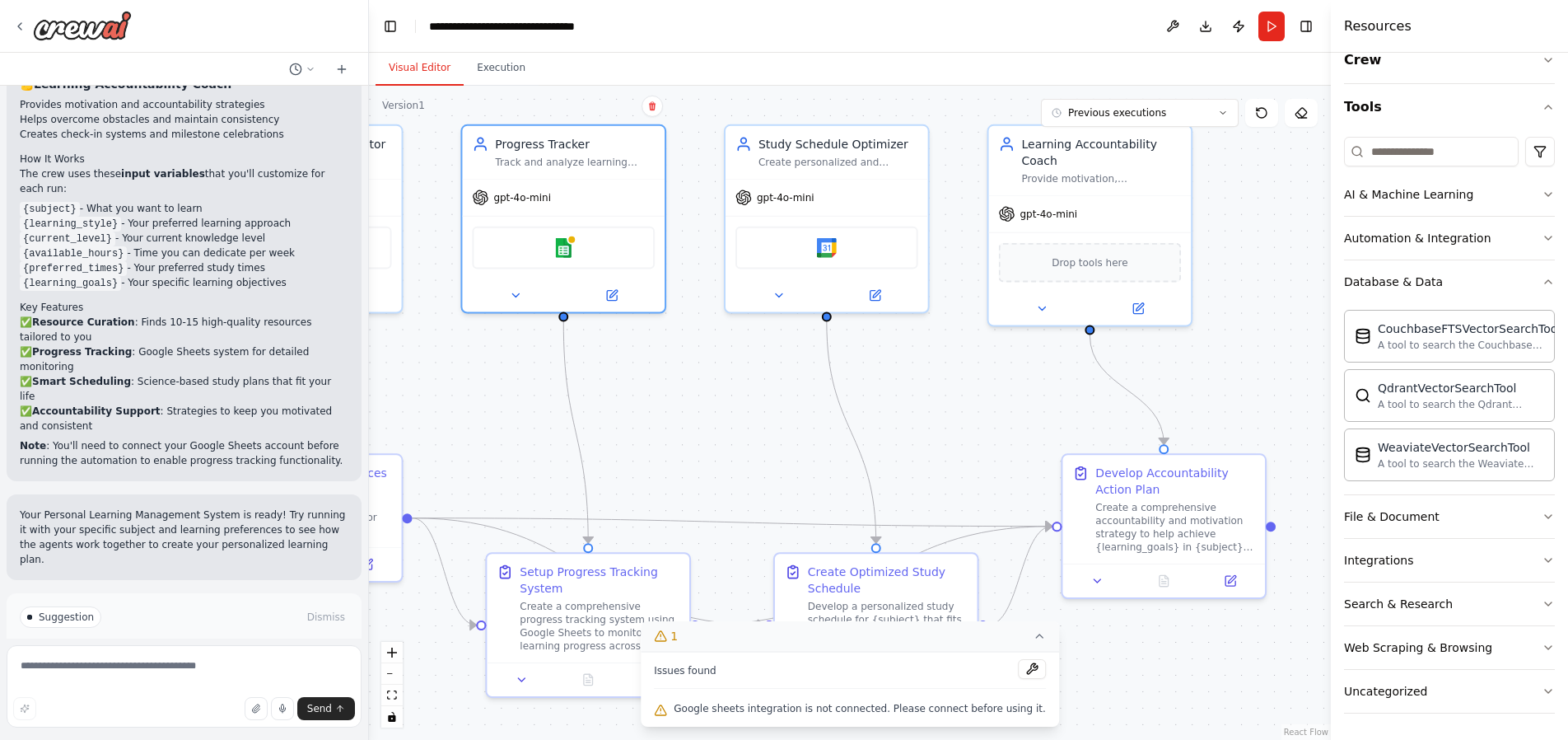
drag, startPoint x: 858, startPoint y: 367, endPoint x: 686, endPoint y: 429, distance: 182.8
click at [686, 429] on div ".deletable-edge-delete-btn { width: 20px; height: 20px; border: 0px solid #ffff…" at bounding box center [850, 413] width 962 height 654
